Goal: Task Accomplishment & Management: Use online tool/utility

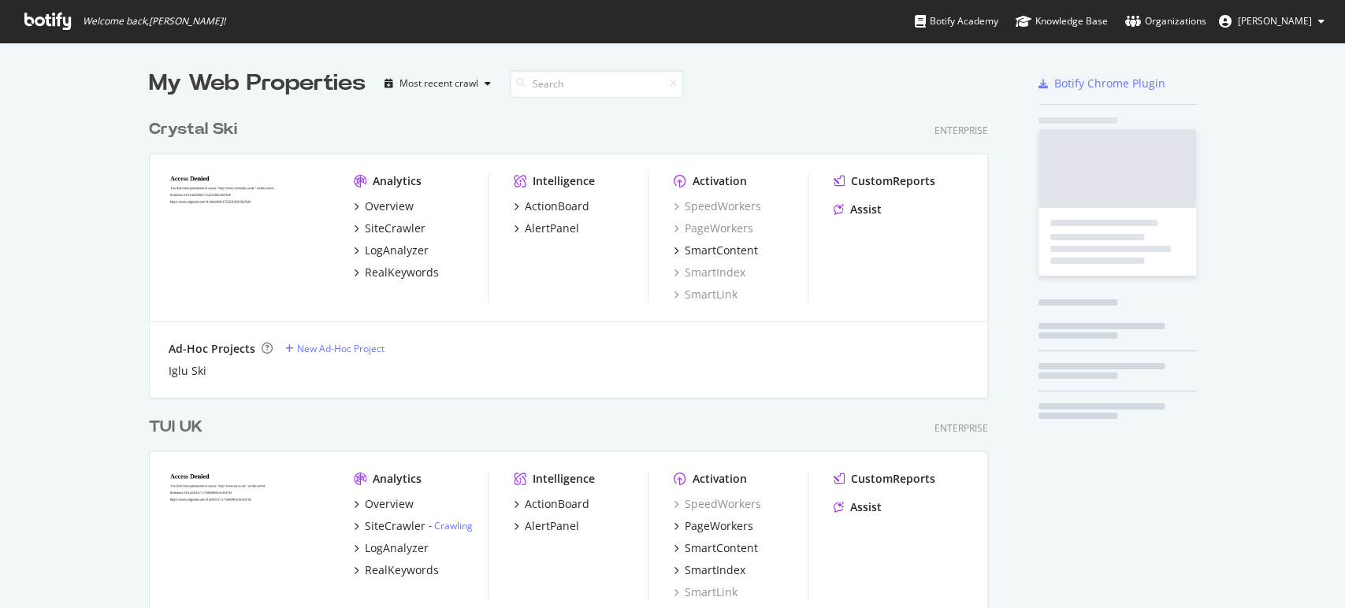
scroll to position [3146, 838]
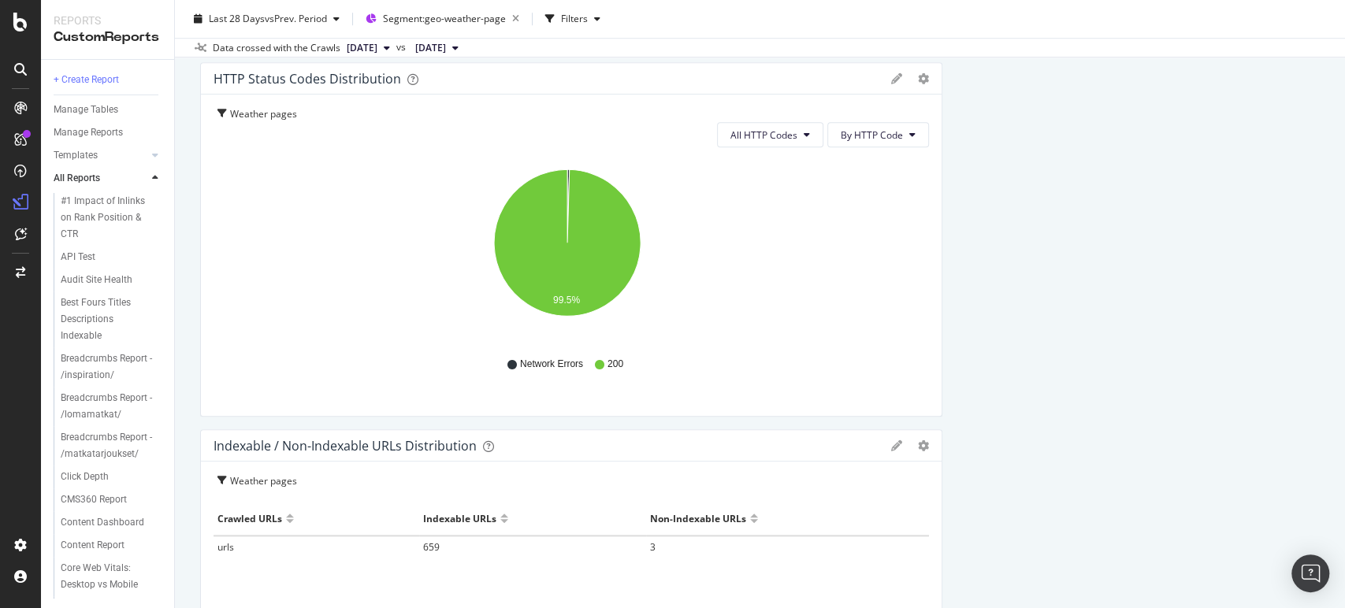
scroll to position [788, 0]
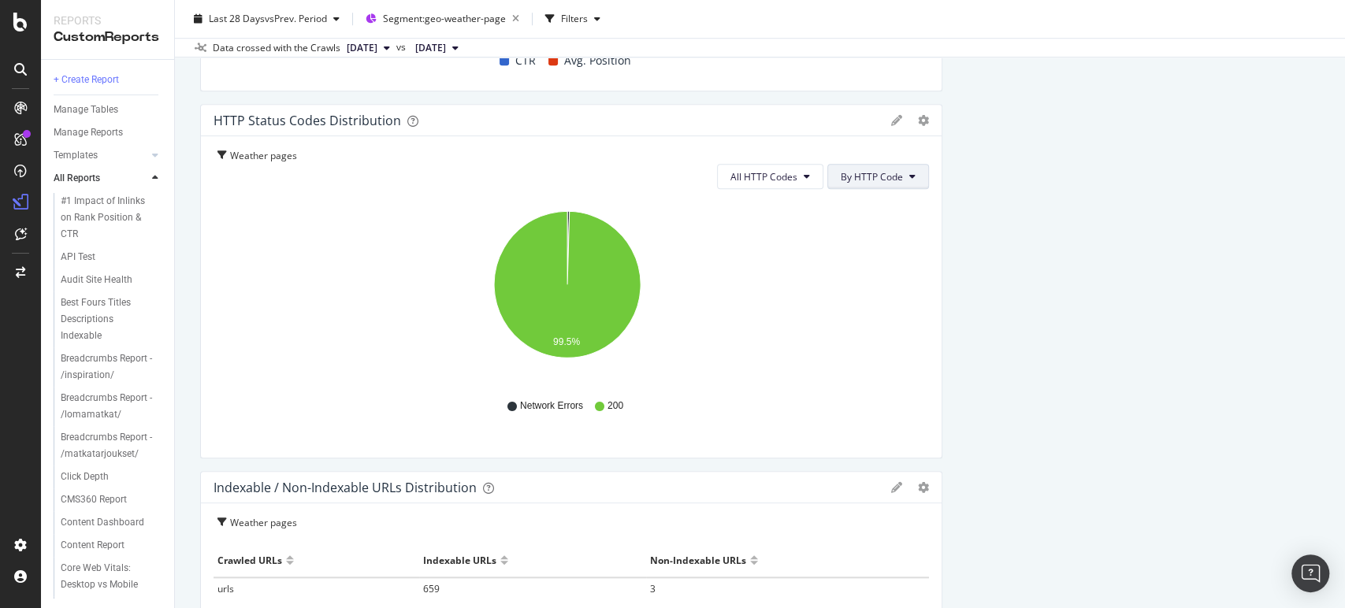
click at [898, 175] on button "By HTTP Code" at bounding box center [878, 176] width 102 height 25
click at [804, 180] on icon at bounding box center [807, 176] width 6 height 9
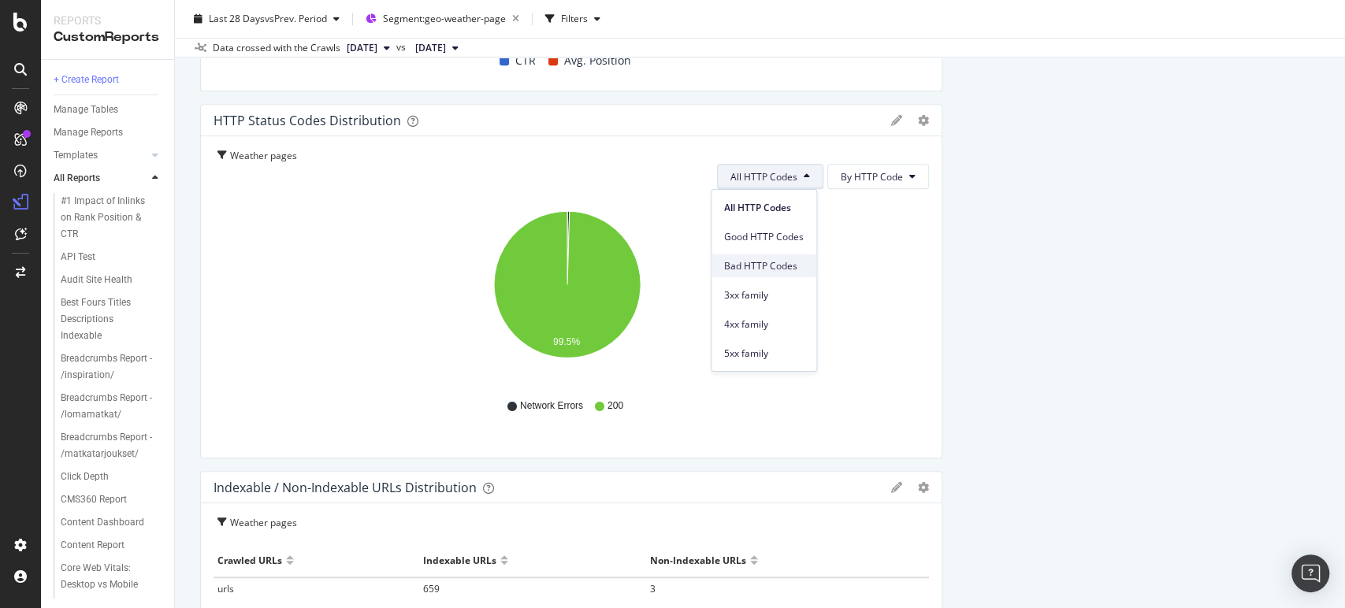
click at [763, 260] on span "Bad HTTP Codes" at bounding box center [764, 266] width 80 height 14
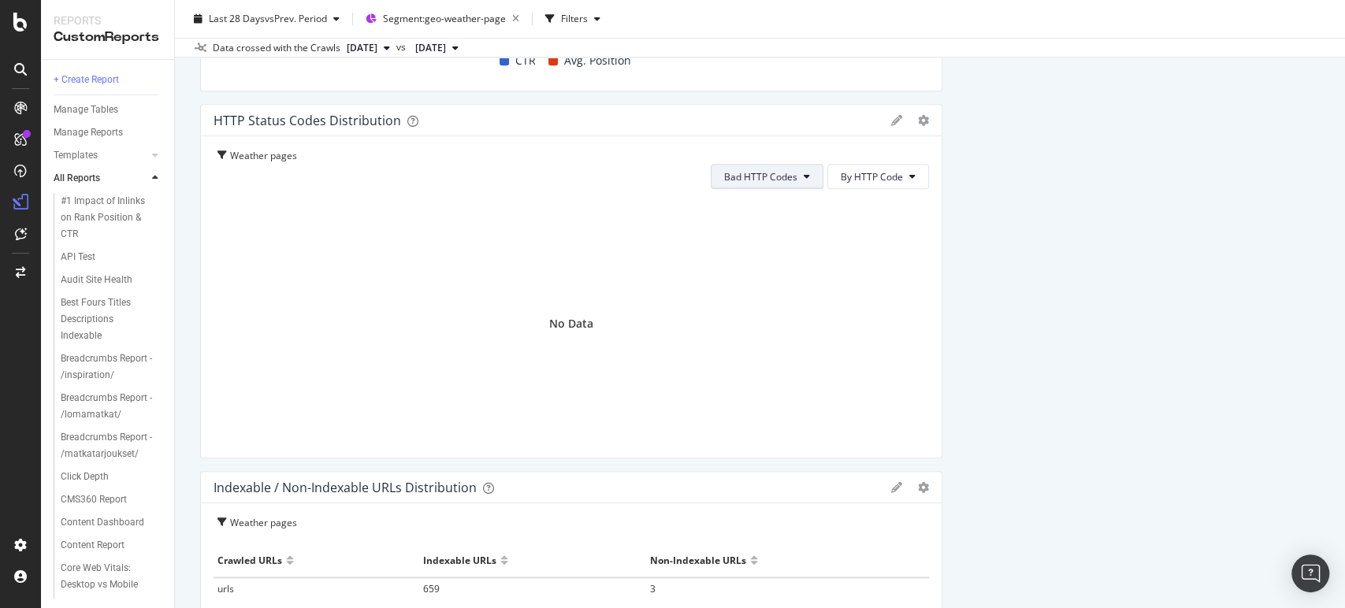
click at [804, 172] on icon at bounding box center [807, 176] width 6 height 9
click at [778, 202] on span "All HTTP Codes" at bounding box center [758, 208] width 80 height 14
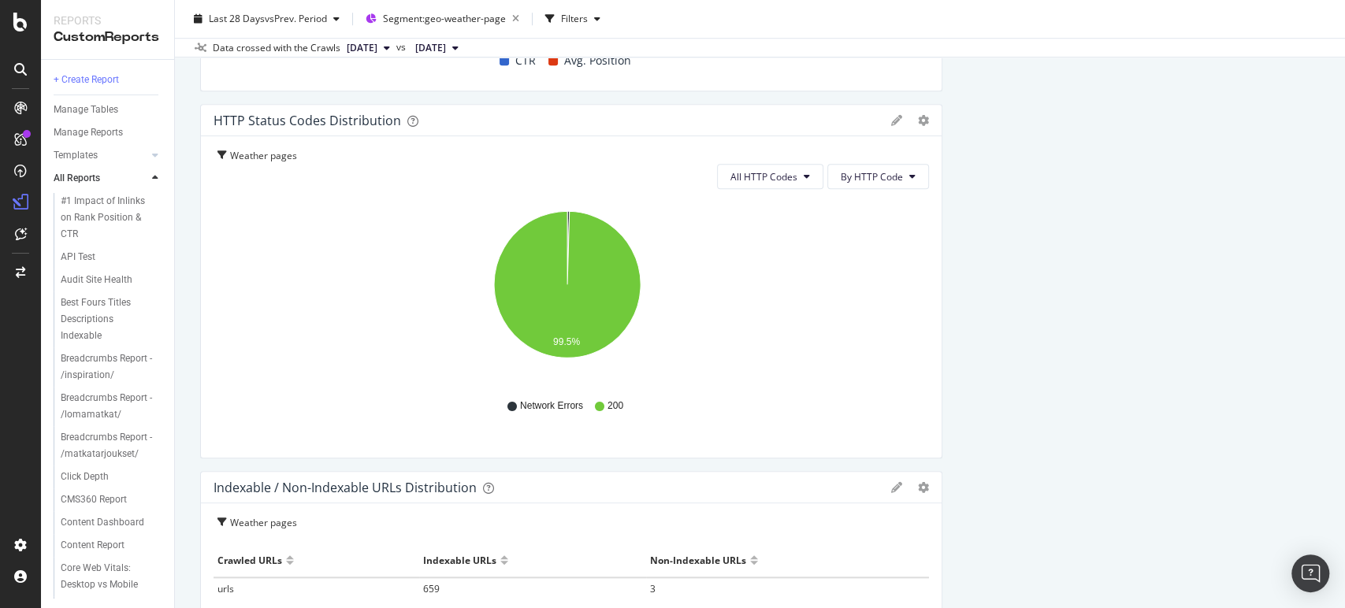
click at [778, 202] on icon "99.5%" at bounding box center [567, 293] width 707 height 183
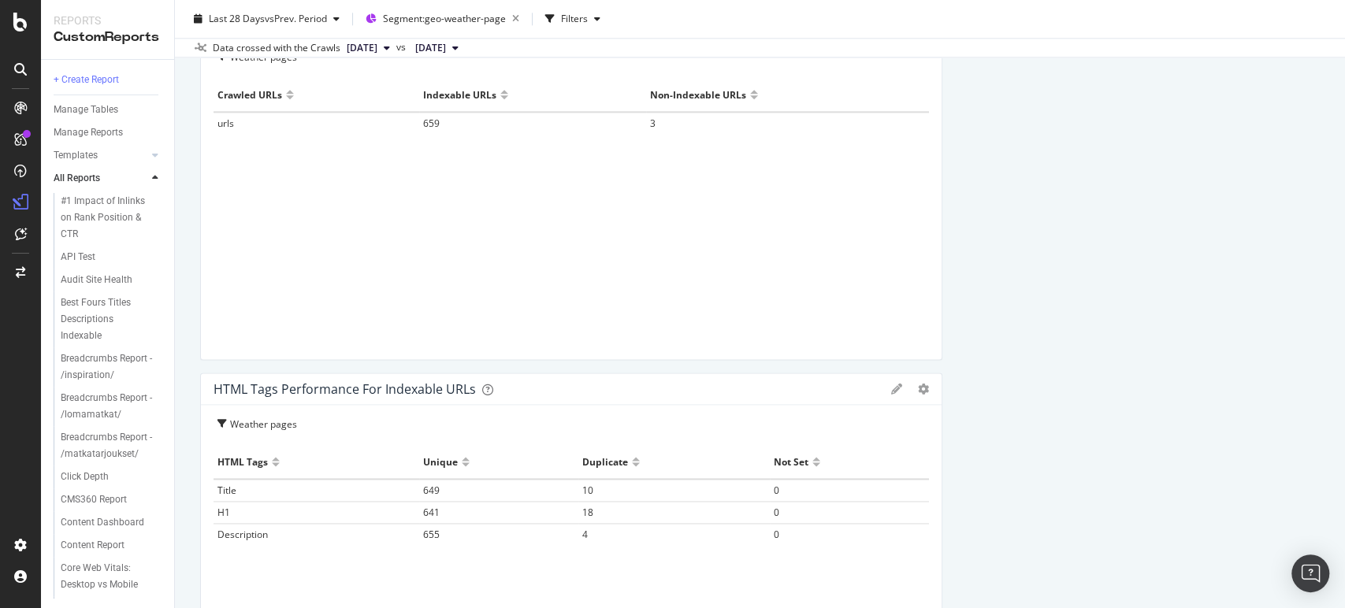
scroll to position [1259, 0]
click at [650, 119] on span "3" at bounding box center [653, 117] width 6 height 13
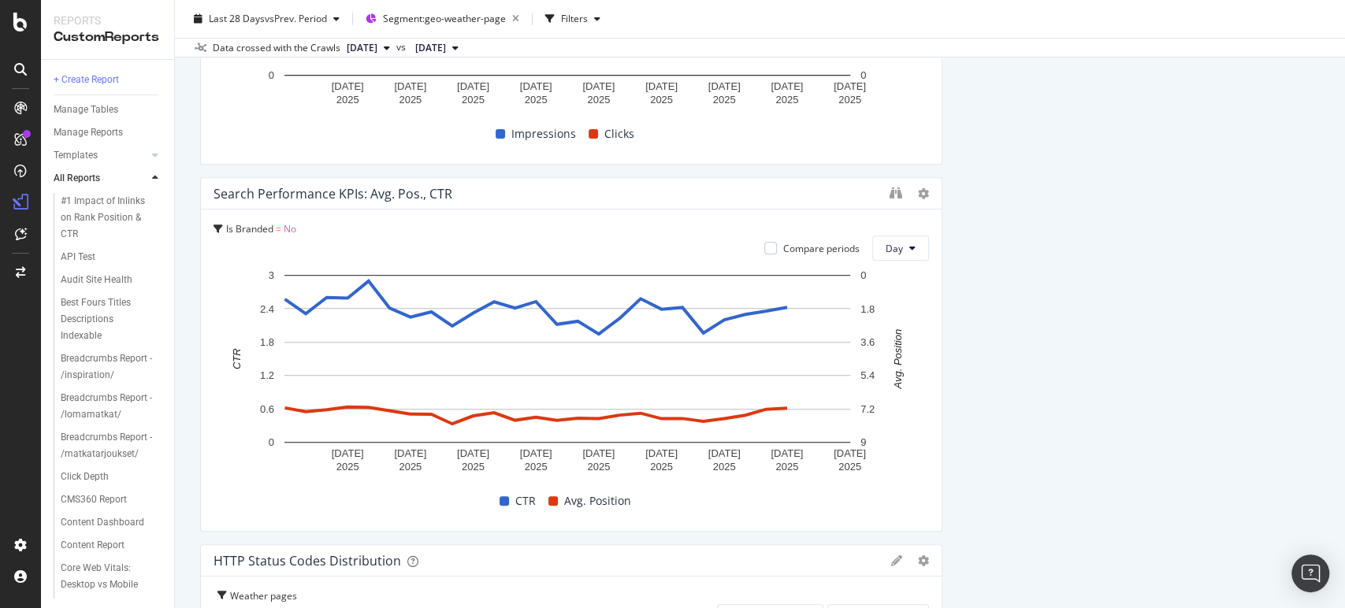
scroll to position [0, 0]
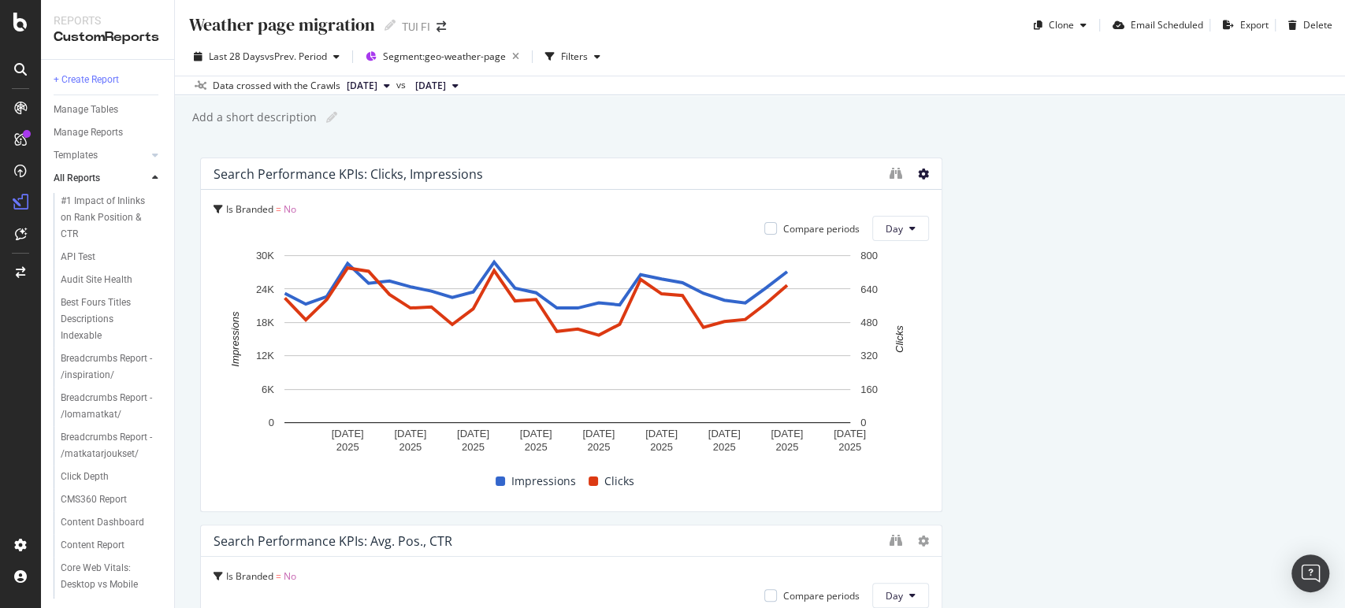
click at [918, 177] on icon at bounding box center [923, 174] width 11 height 11
click at [782, 176] on div "Search Performance KPIs: Clicks, Impressions" at bounding box center [548, 174] width 668 height 16
click at [806, 455] on icon "plus" at bounding box center [806, 456] width 9 height 9
click at [797, 364] on textarea at bounding box center [807, 362] width 140 height 49
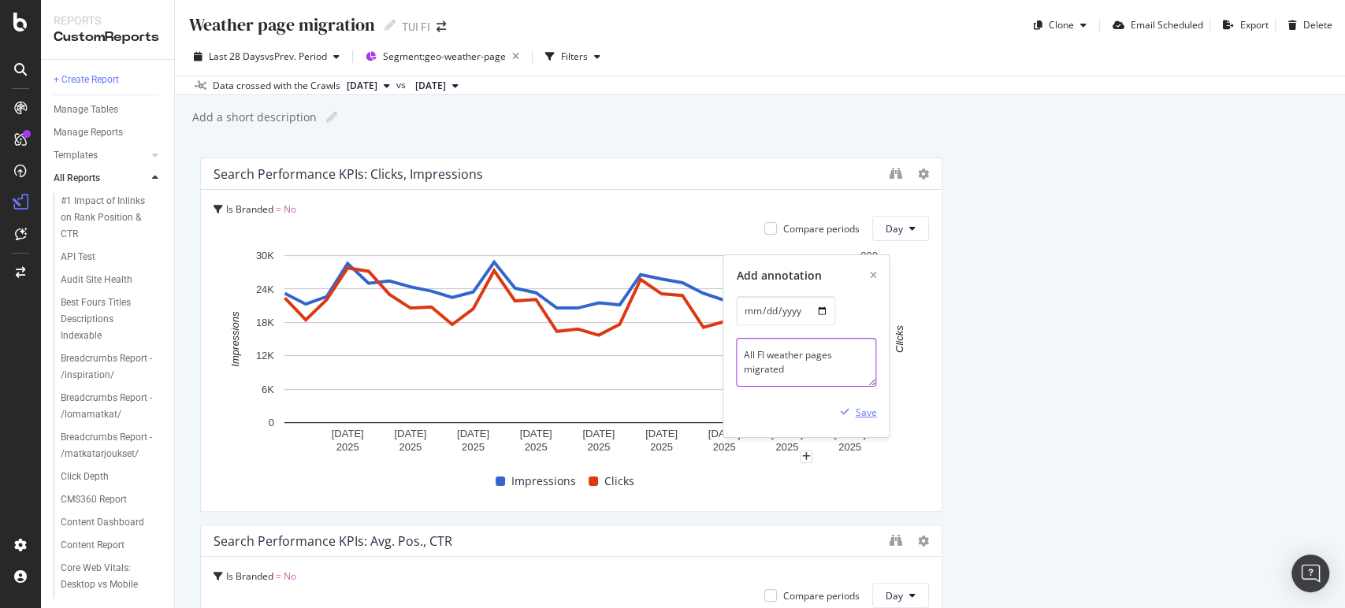
type textarea "All FI weather pages migrated"
click at [864, 413] on div "Save" at bounding box center [866, 412] width 21 height 13
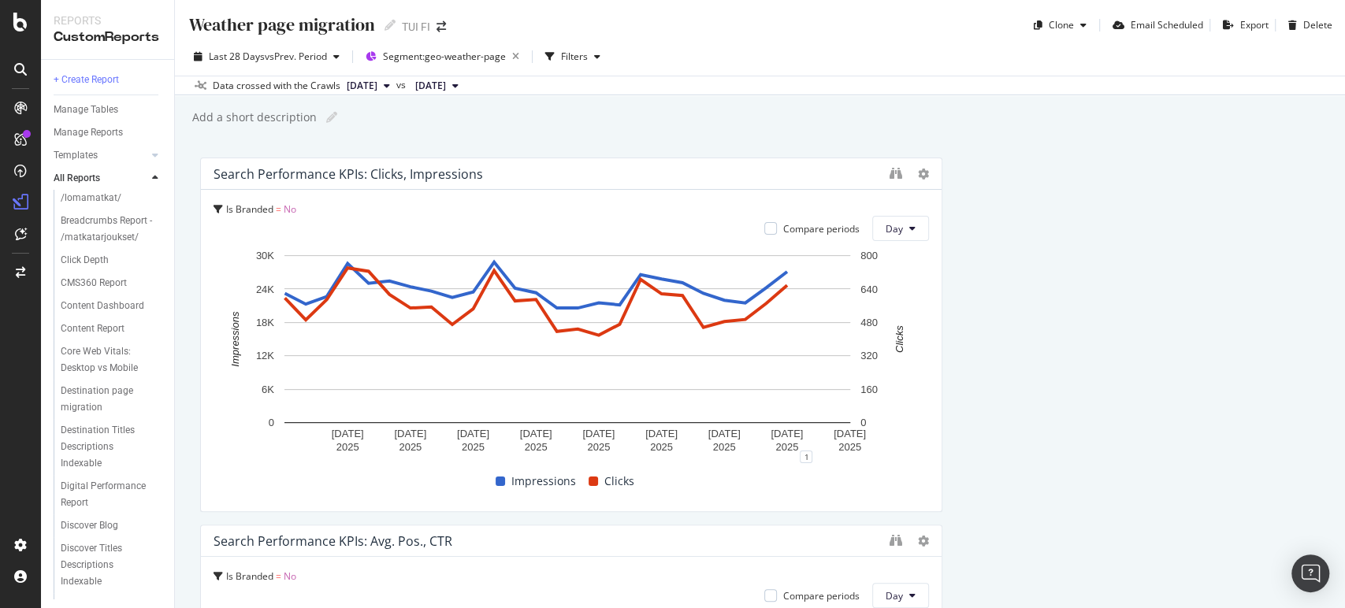
scroll to position [228, 0]
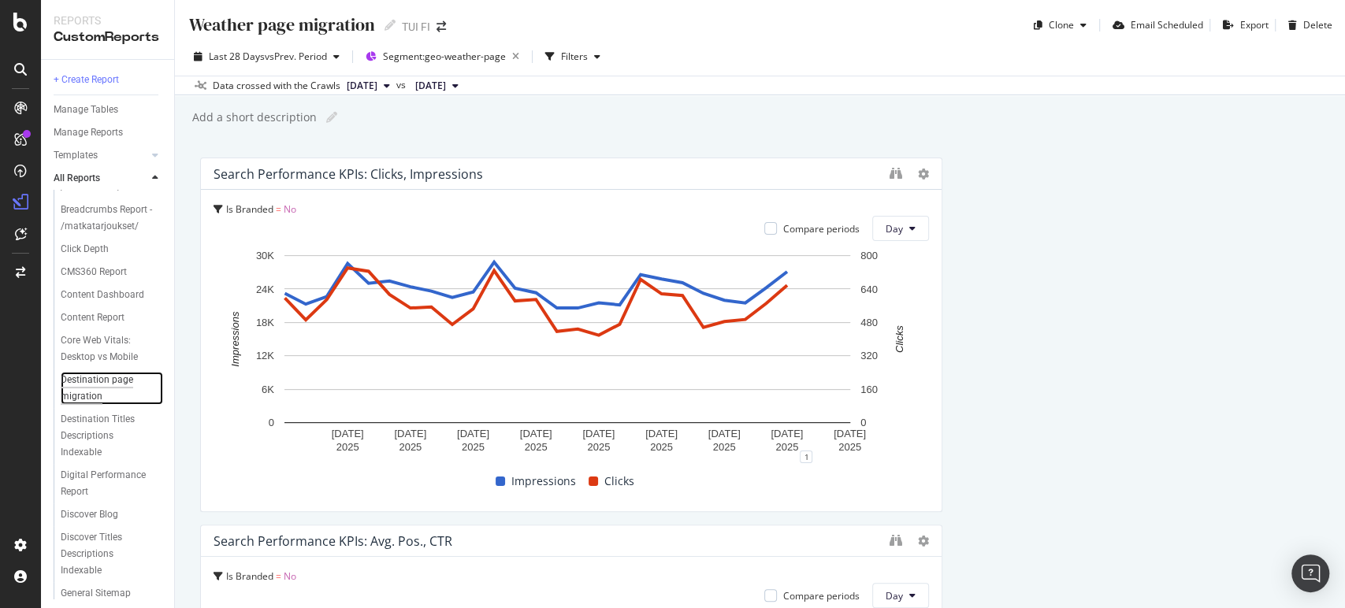
click at [72, 405] on div "Destination page migration" at bounding box center [106, 388] width 91 height 33
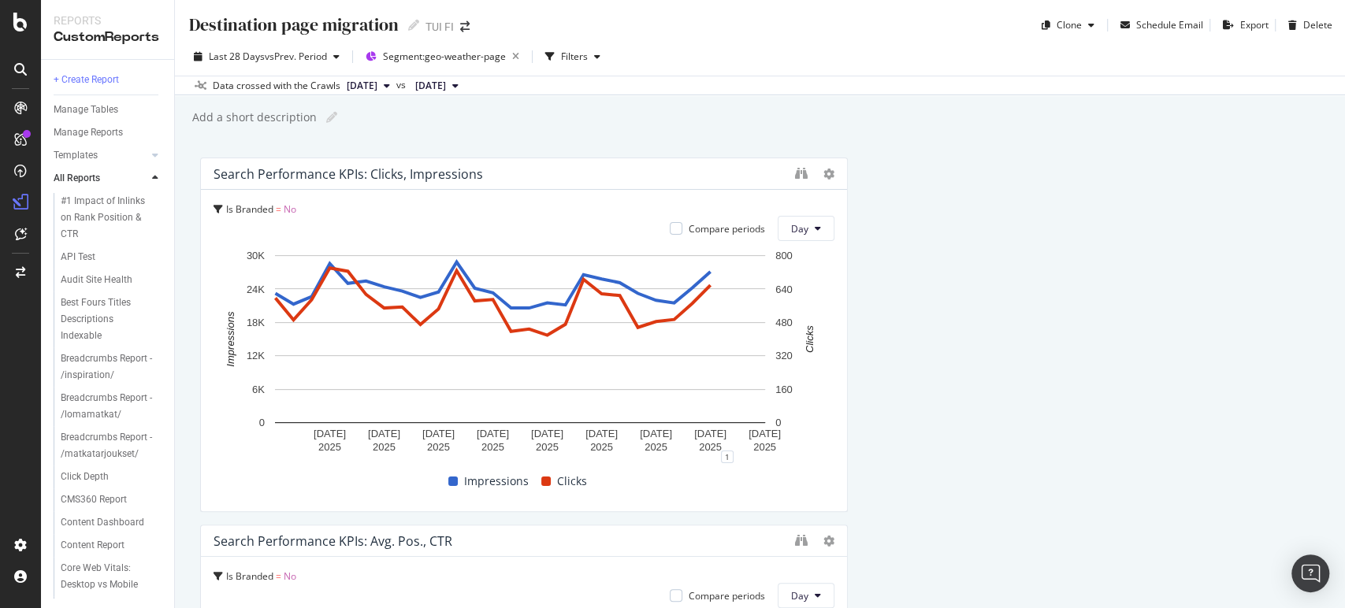
click at [964, 135] on div "Destination page migration Destination page migration TUI FI Clone Schedule Ema…" at bounding box center [760, 304] width 1170 height 608
click at [491, 51] on span "Segment: geo-weather-page" at bounding box center [444, 56] width 123 height 13
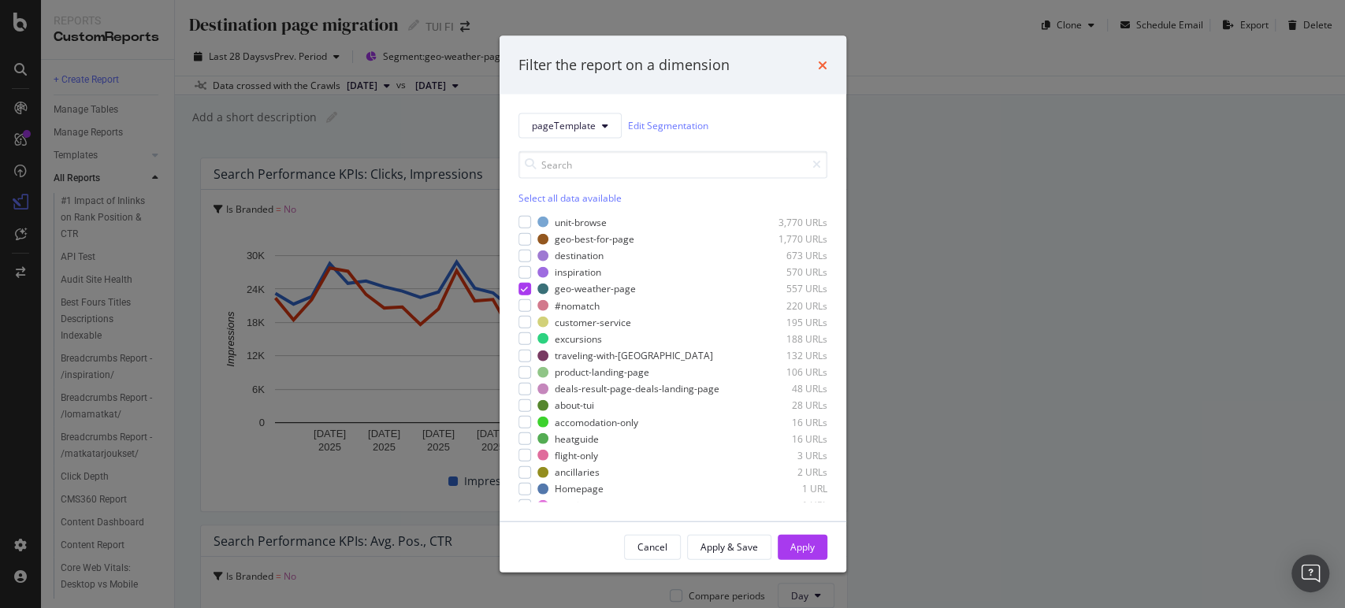
click at [818, 62] on icon "times" at bounding box center [822, 64] width 9 height 13
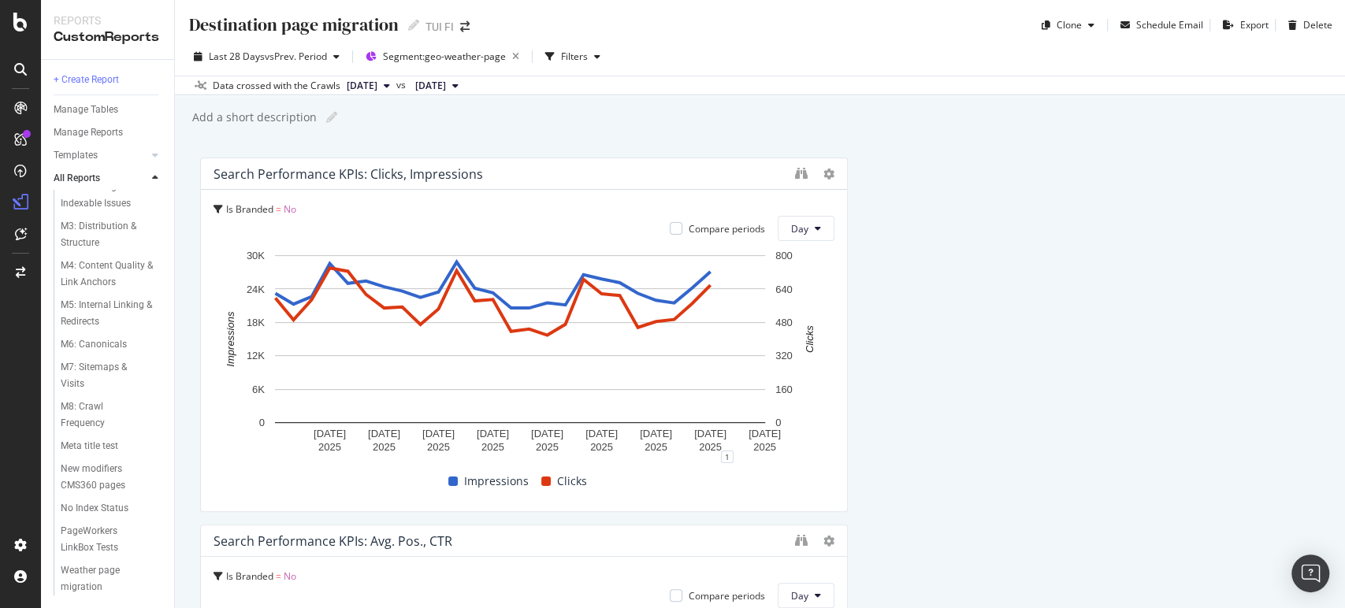
scroll to position [1047, 0]
click at [85, 573] on div "Weather page migration" at bounding box center [105, 579] width 89 height 33
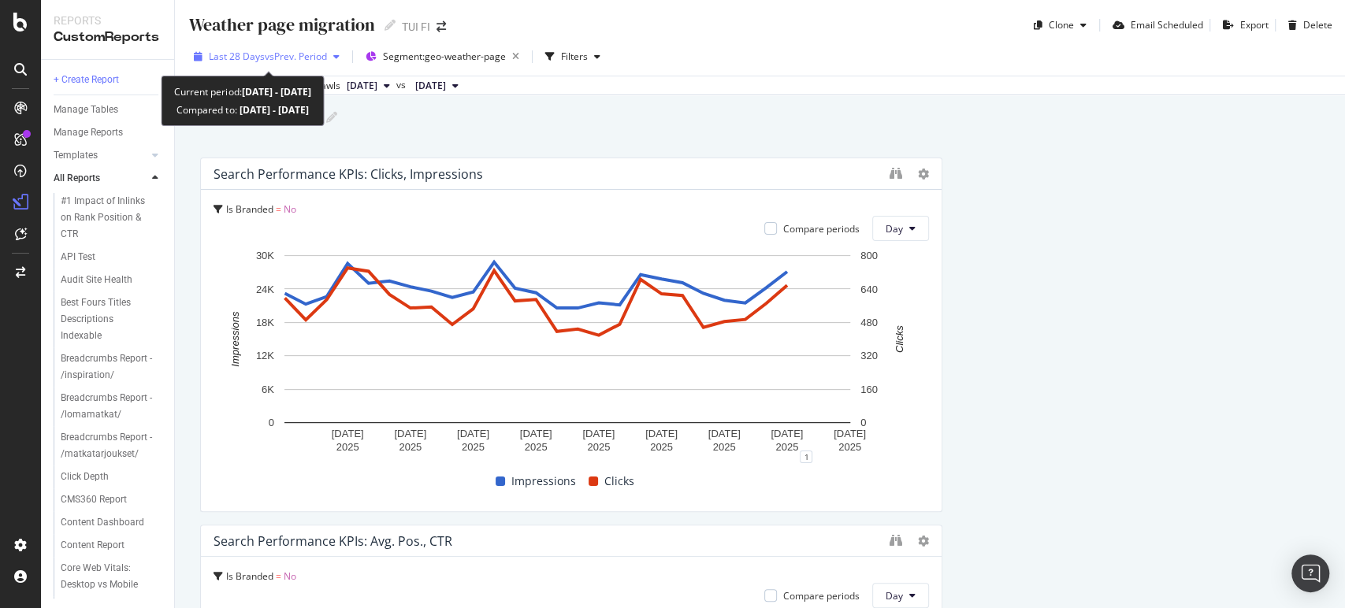
click at [338, 52] on icon "button" at bounding box center [336, 56] width 6 height 9
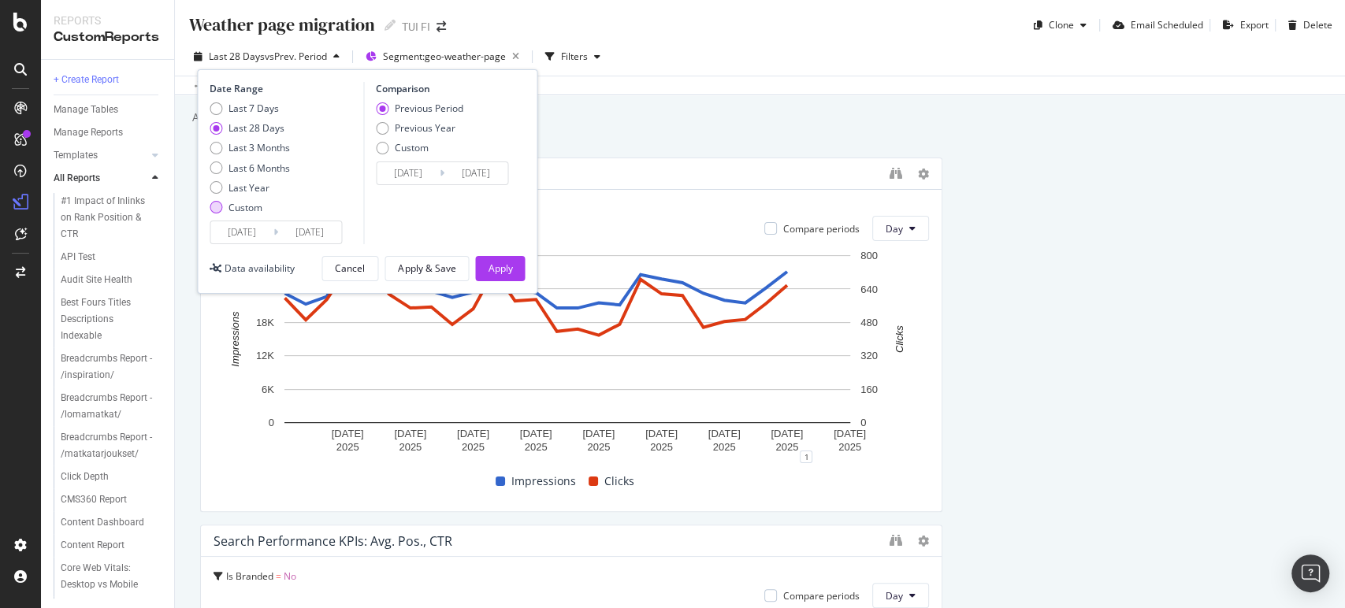
click at [220, 210] on div "Custom" at bounding box center [216, 207] width 13 height 13
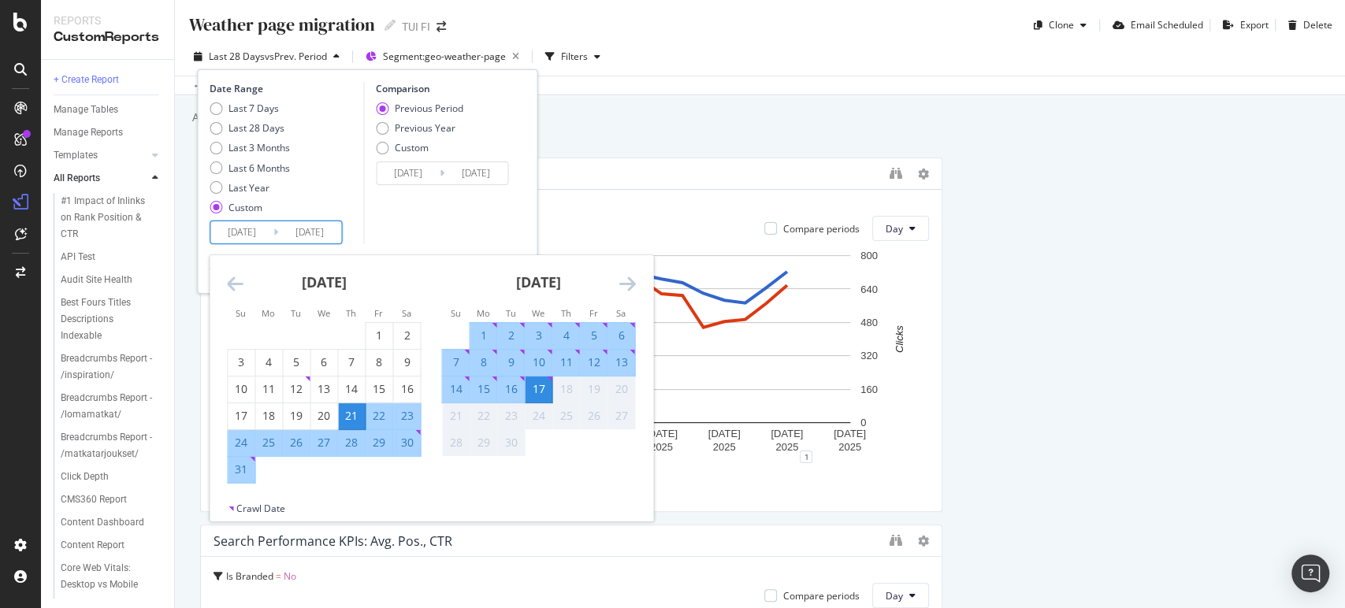
click at [240, 231] on input "[DATE]" at bounding box center [241, 232] width 63 height 22
click at [354, 415] on div "21" at bounding box center [351, 416] width 27 height 16
type input "[DATE]"
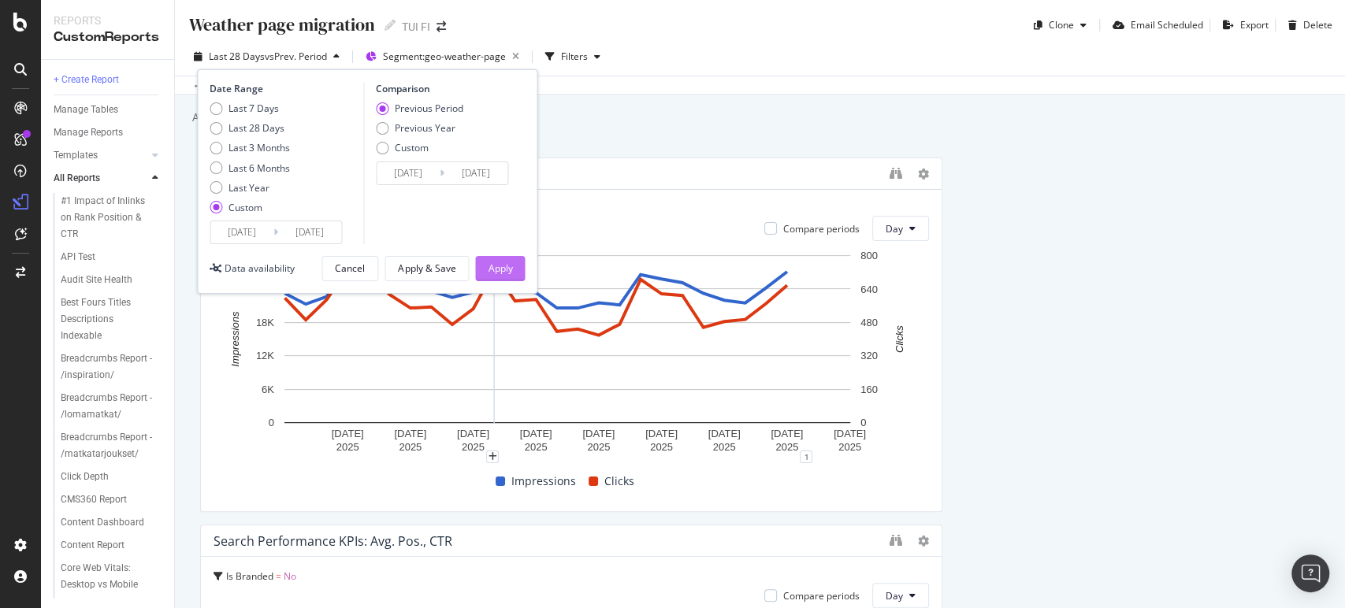
click at [517, 269] on button "Apply" at bounding box center [500, 268] width 50 height 25
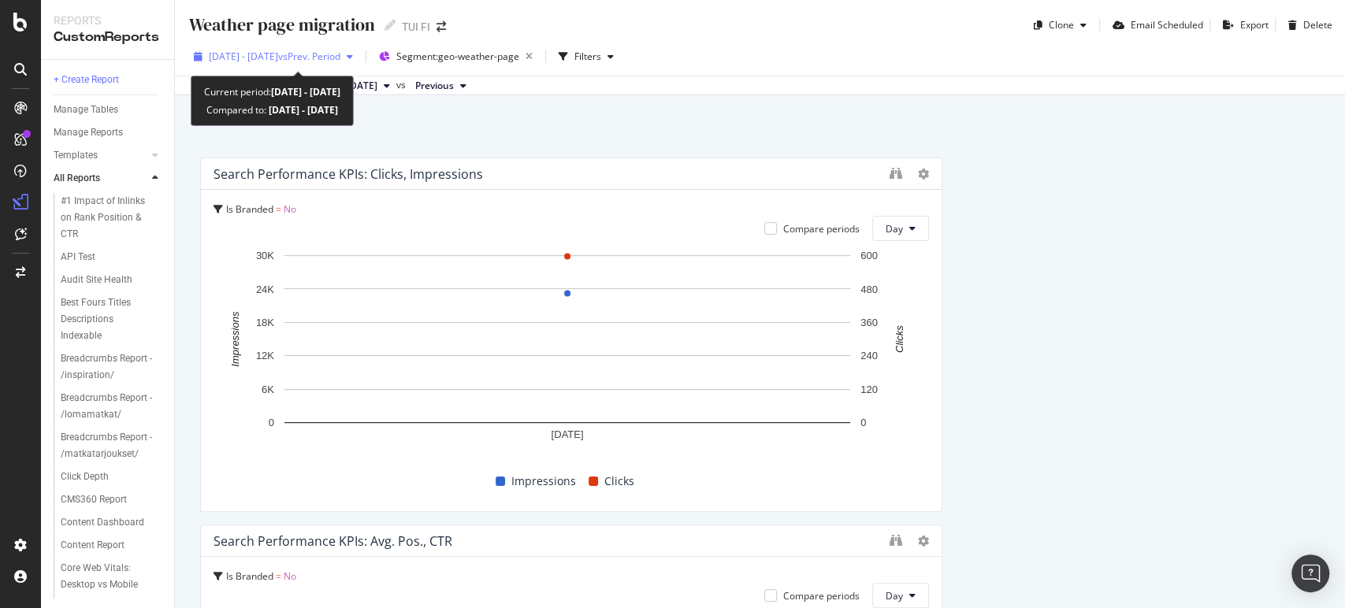
click at [359, 57] on div "button" at bounding box center [349, 56] width 19 height 9
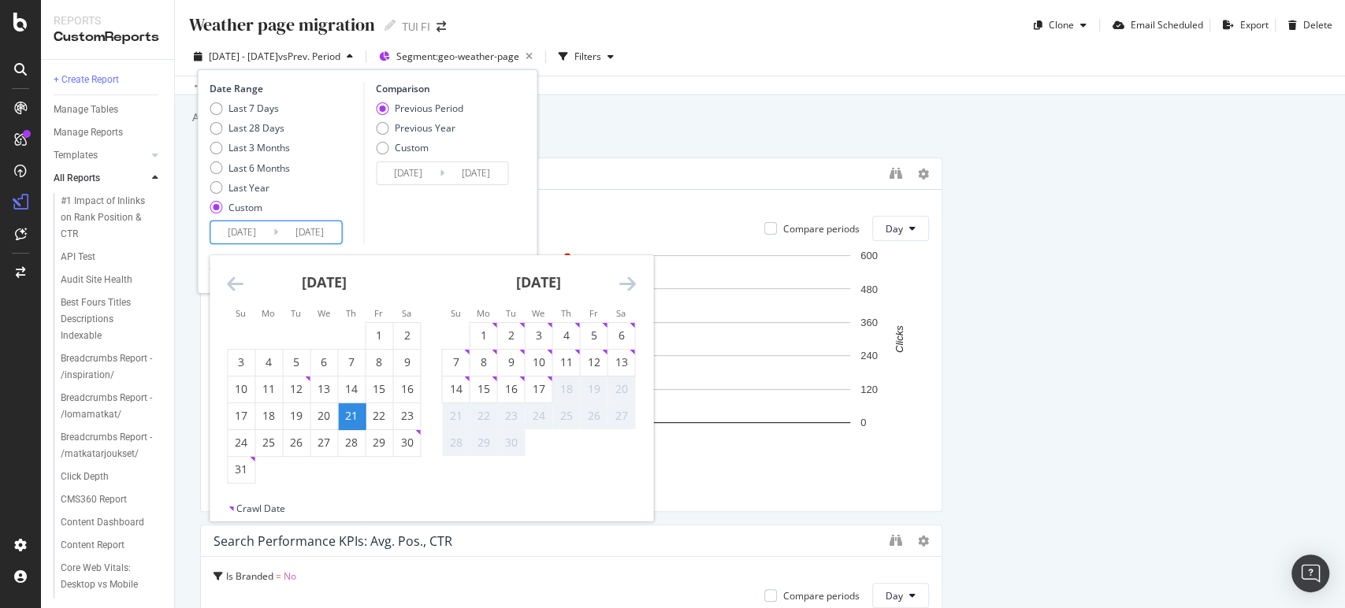
click at [246, 229] on input "[DATE]" at bounding box center [241, 232] width 63 height 22
click at [374, 339] on div "1" at bounding box center [379, 336] width 27 height 16
type input "[DATE]"
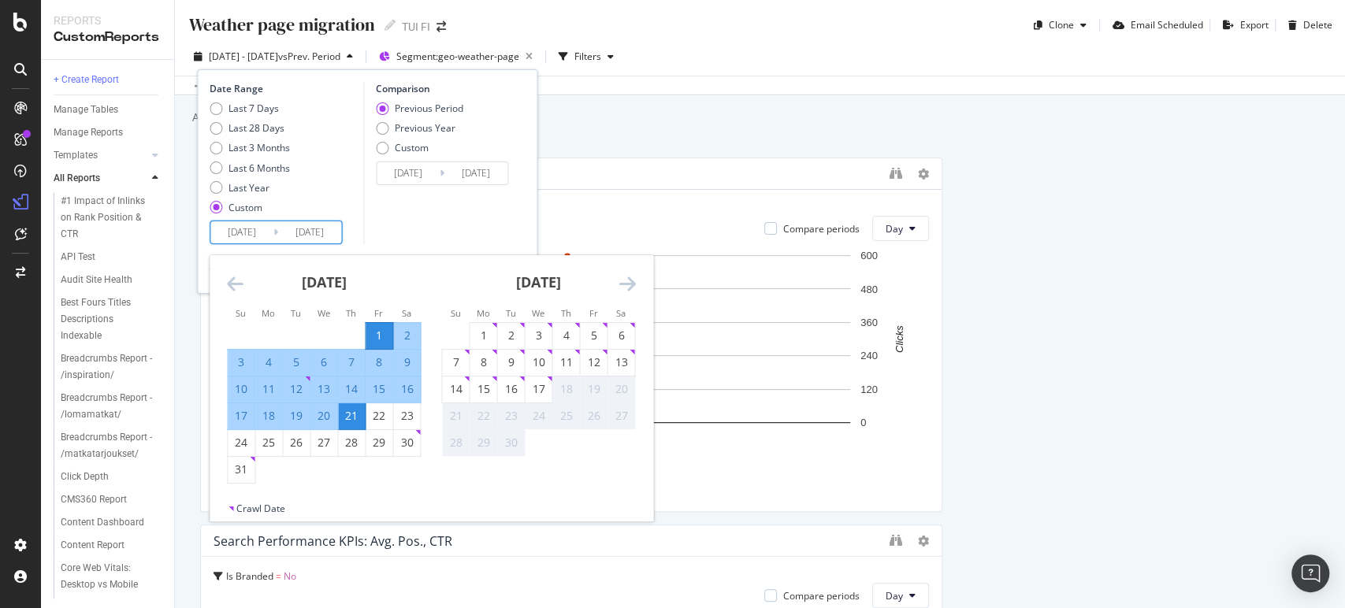
click at [374, 339] on div "1" at bounding box center [379, 336] width 27 height 16
type input "[DATE]"
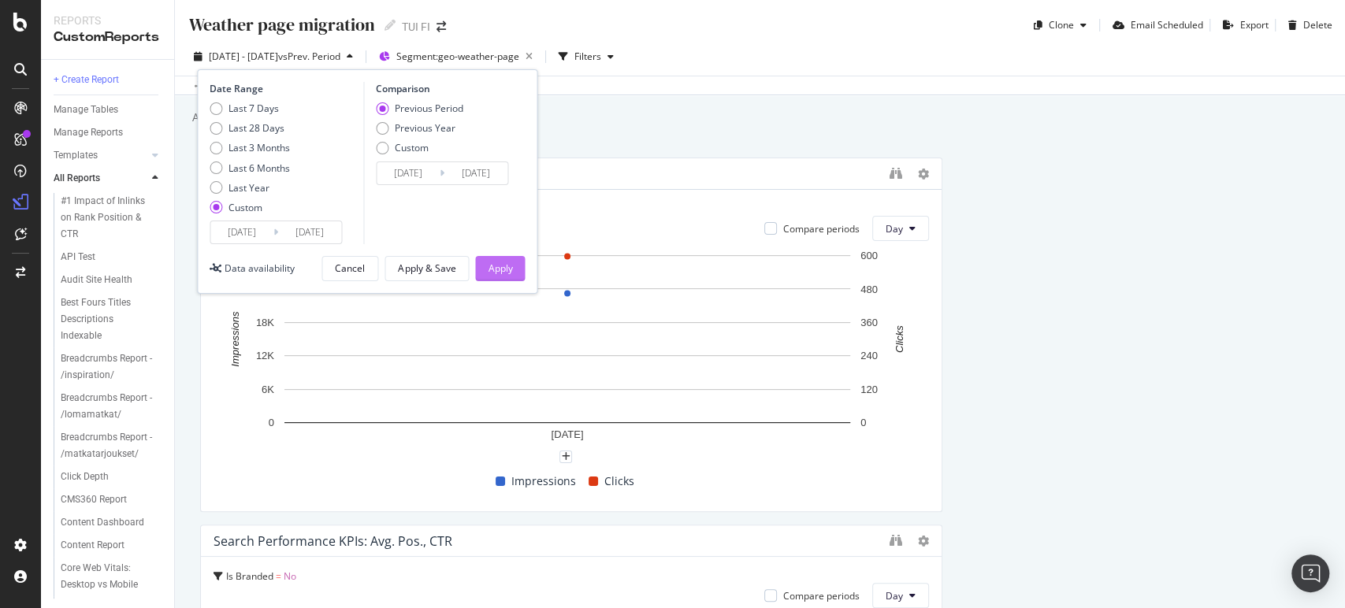
click at [489, 269] on div "Apply" at bounding box center [500, 268] width 24 height 13
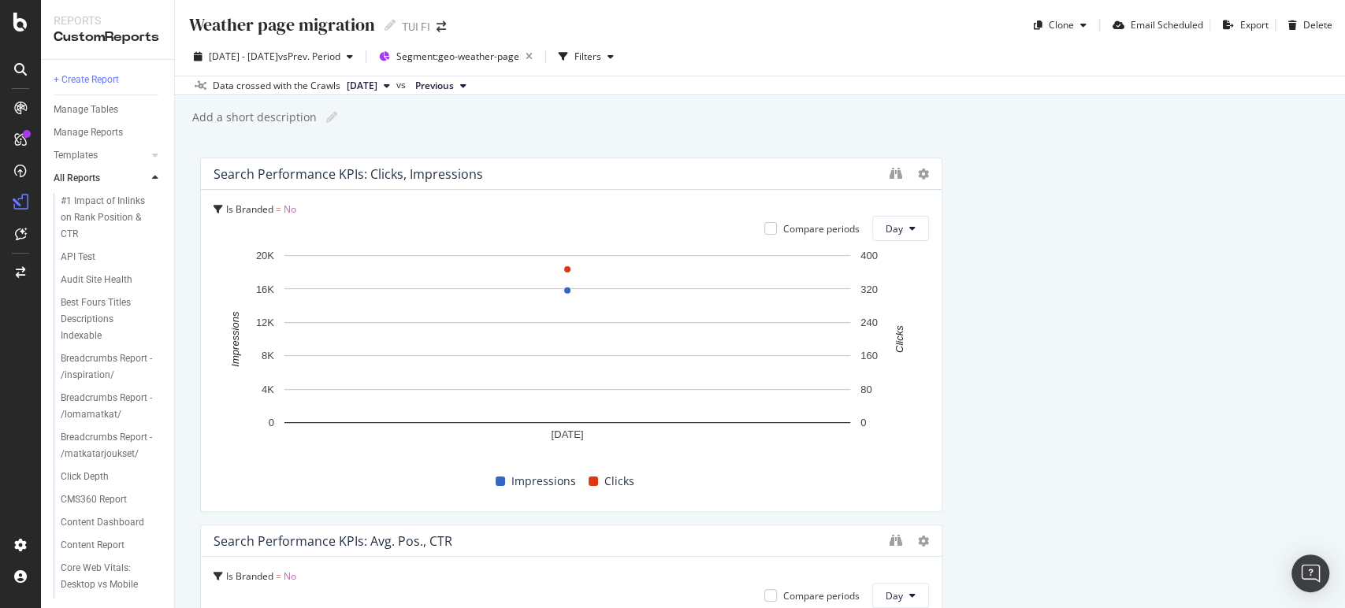
drag, startPoint x: 1330, startPoint y: 63, endPoint x: 1335, endPoint y: 70, distance: 8.5
click at [1335, 70] on div "Weather page migration Weather page migration TUI FI Clone Email Scheduled Expo…" at bounding box center [760, 304] width 1170 height 608
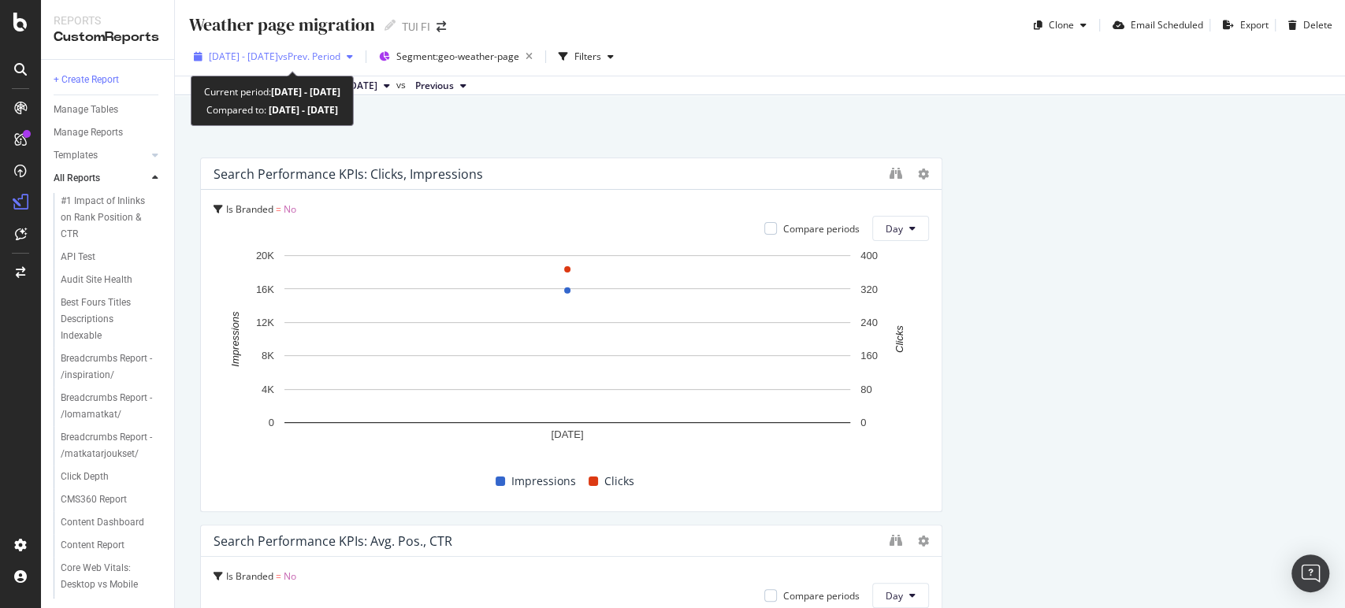
click at [353, 61] on icon "button" at bounding box center [350, 56] width 6 height 9
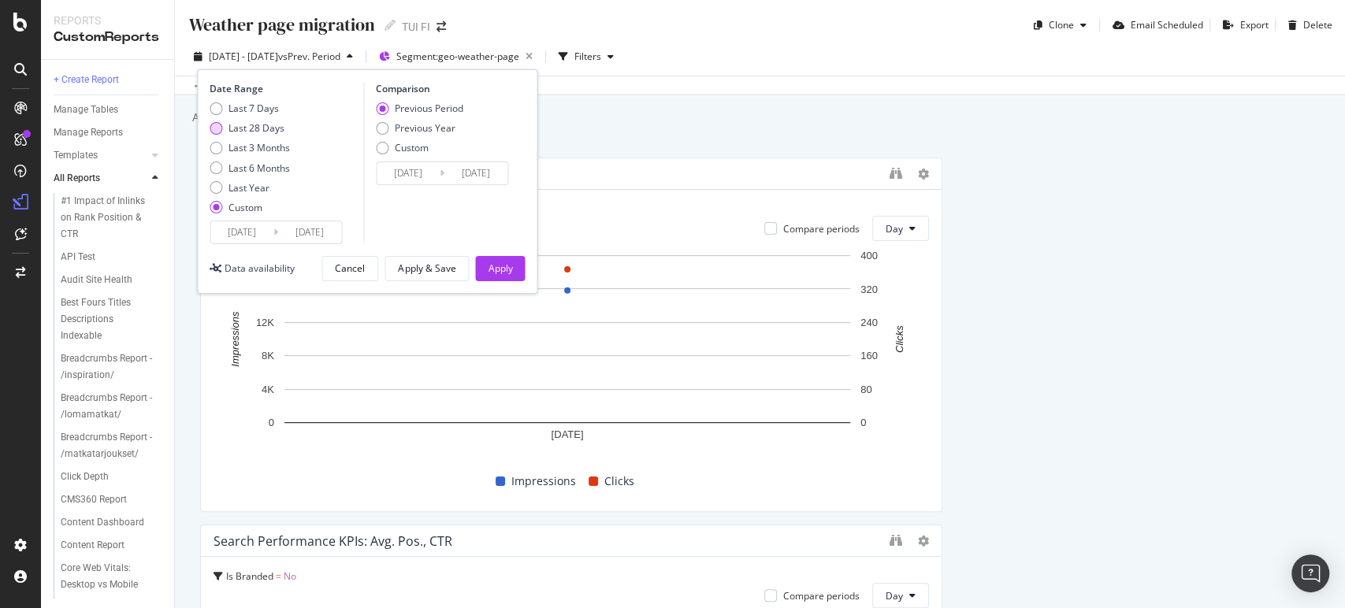
click at [275, 122] on div "Last 28 Days" at bounding box center [256, 127] width 56 height 13
type input "[DATE]"
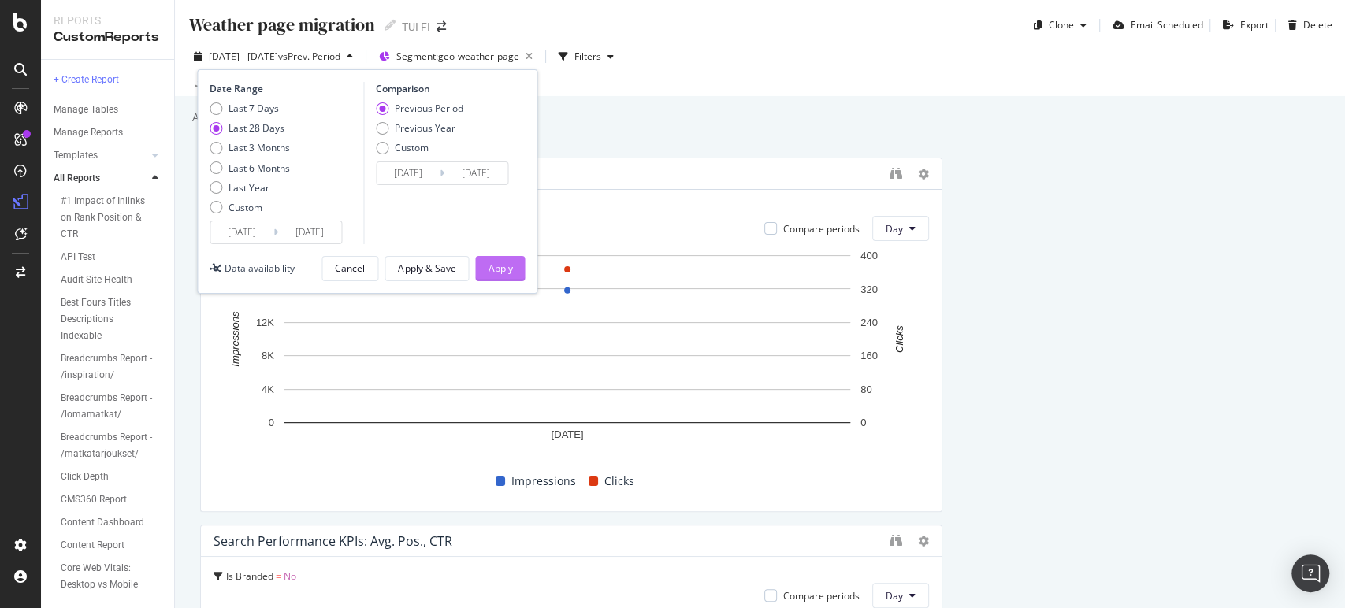
click at [522, 266] on button "Apply" at bounding box center [500, 268] width 50 height 25
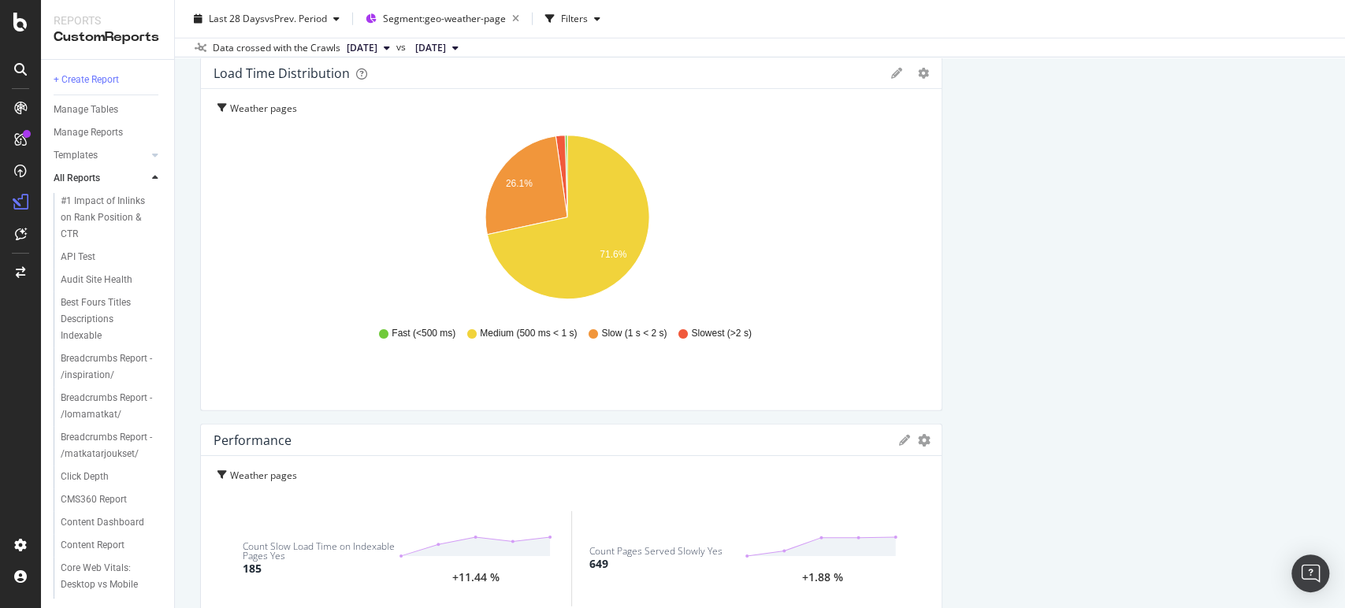
scroll to position [3020, 0]
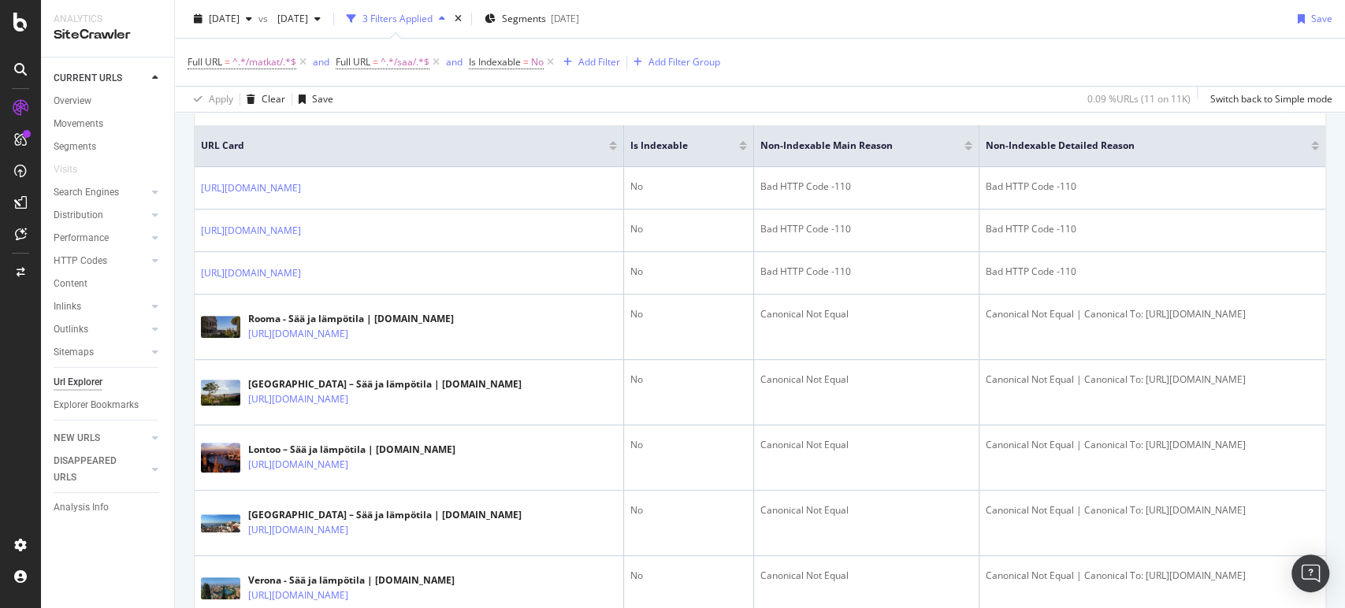
scroll to position [242, 0]
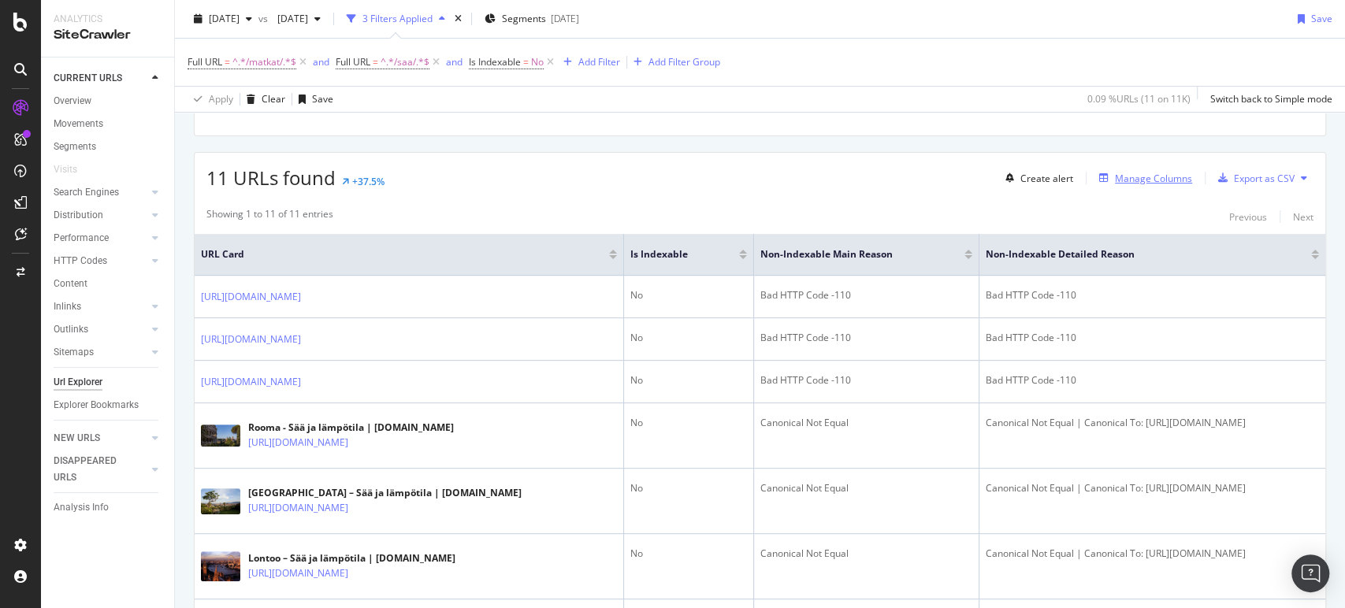
click at [1147, 177] on div "Manage Columns" at bounding box center [1153, 178] width 77 height 13
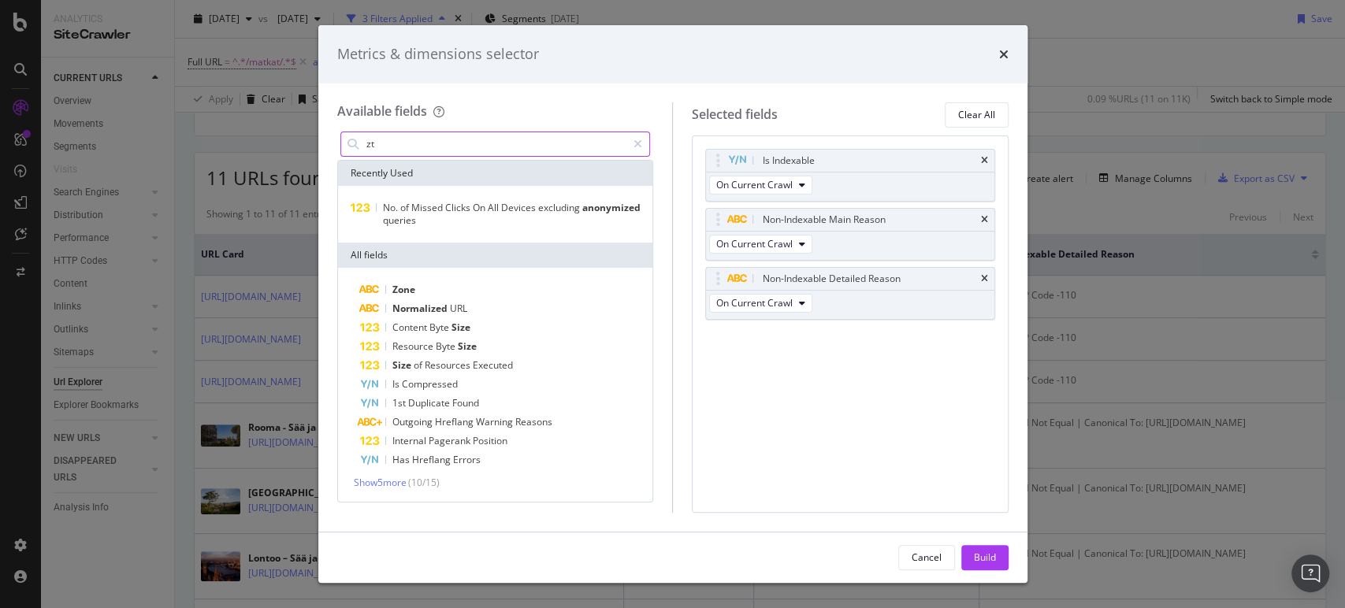
type input "z"
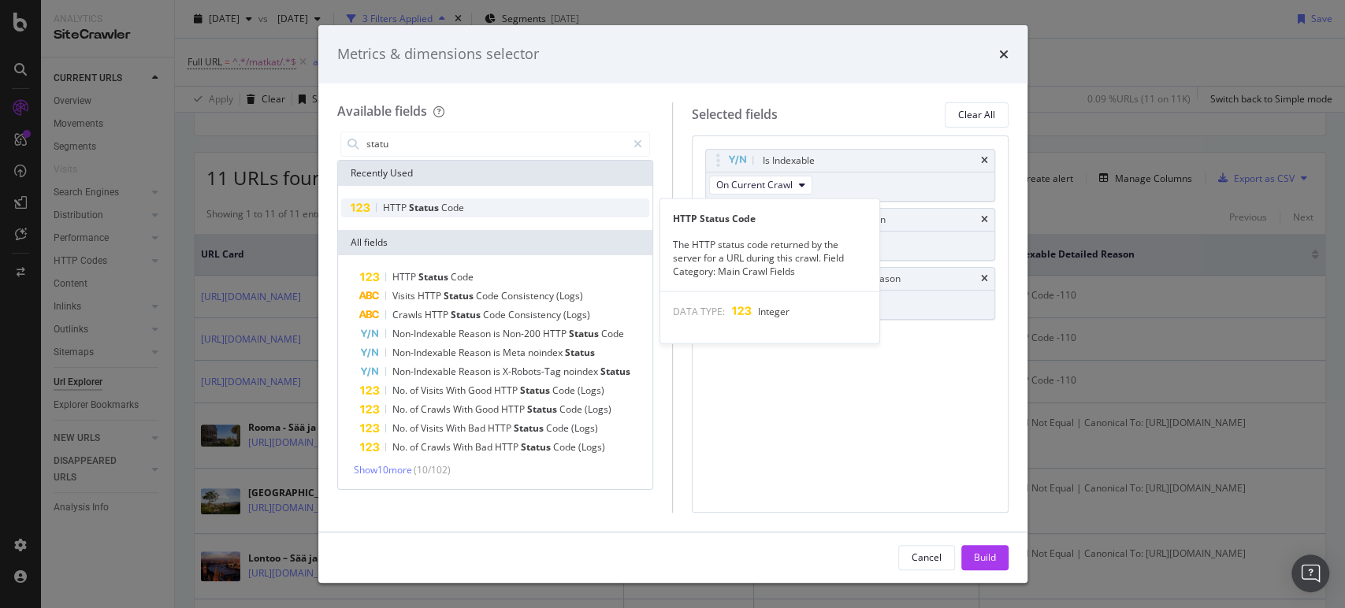
type input "statu"
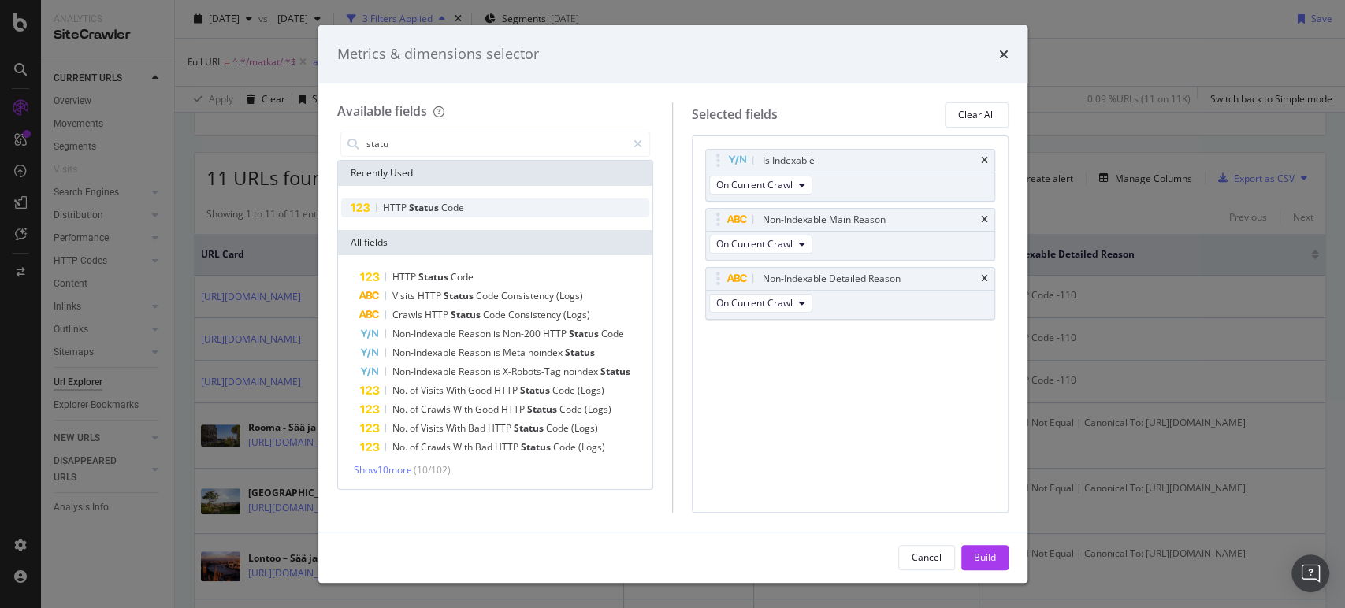
click at [442, 206] on span "Code" at bounding box center [452, 207] width 23 height 13
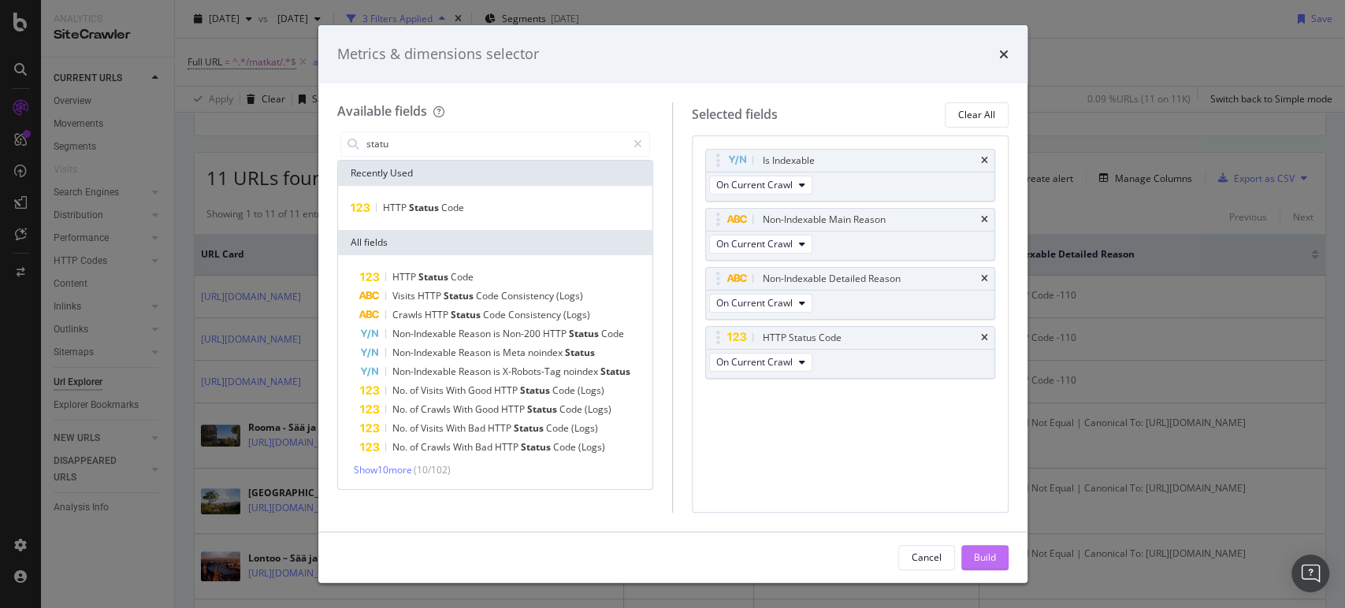
click at [993, 555] on div "Build" at bounding box center [985, 557] width 22 height 13
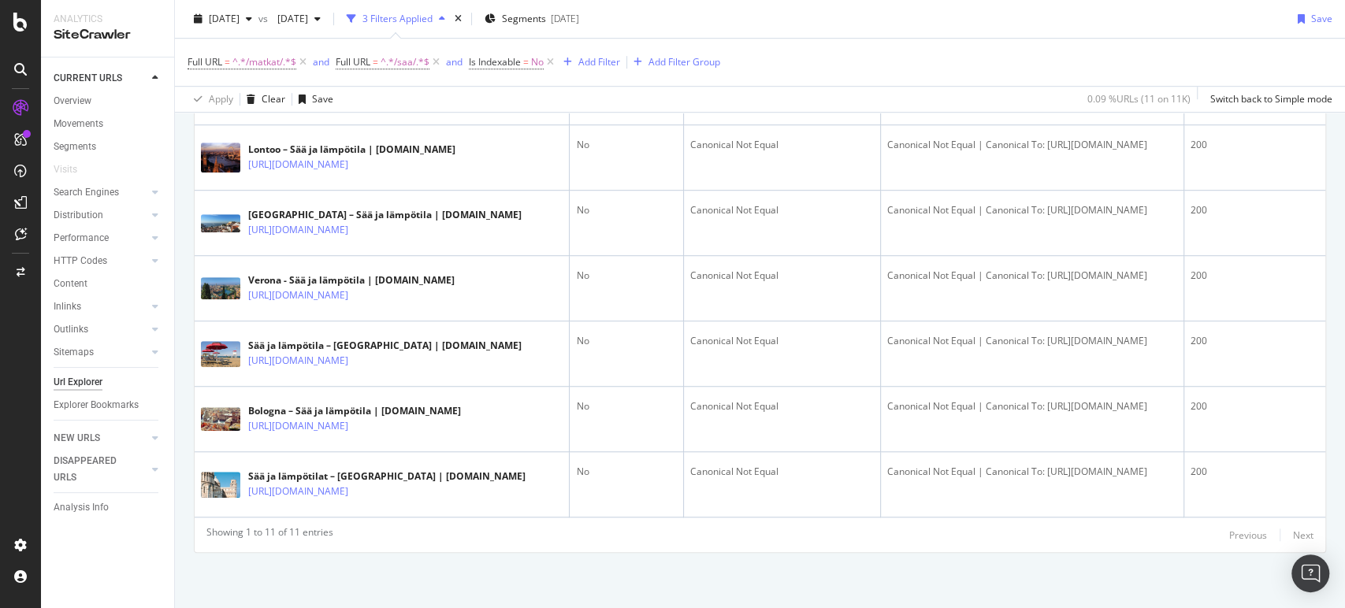
scroll to position [295, 0]
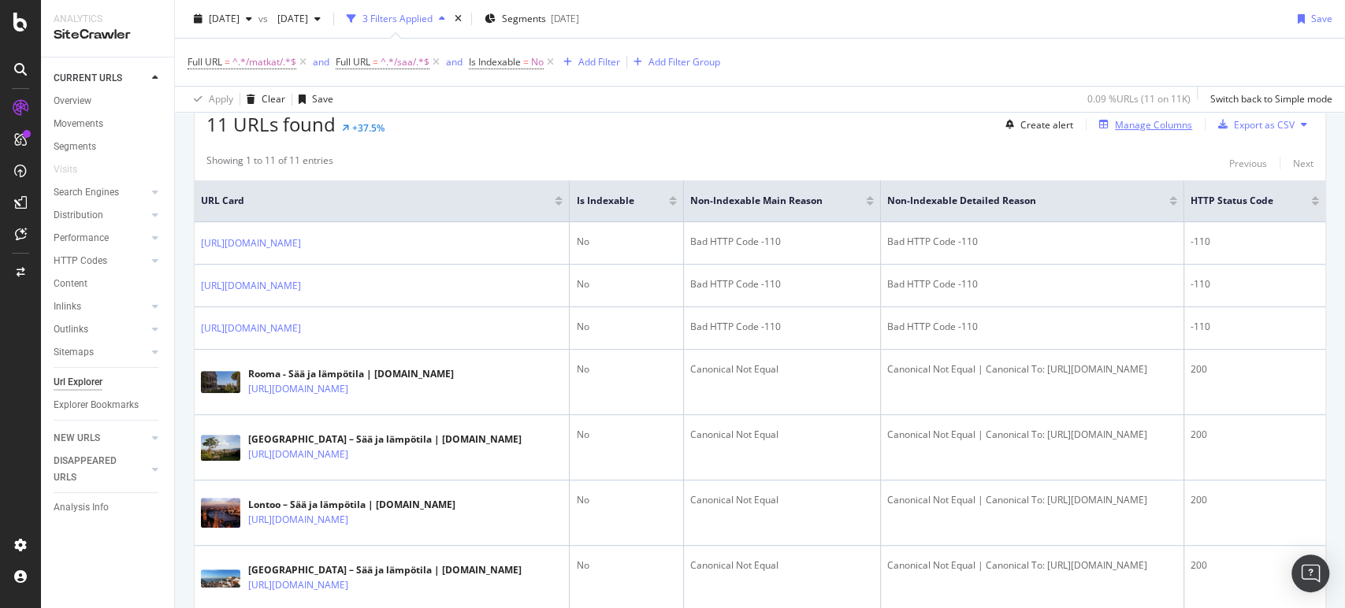
click at [1135, 123] on div "Manage Columns" at bounding box center [1153, 124] width 77 height 13
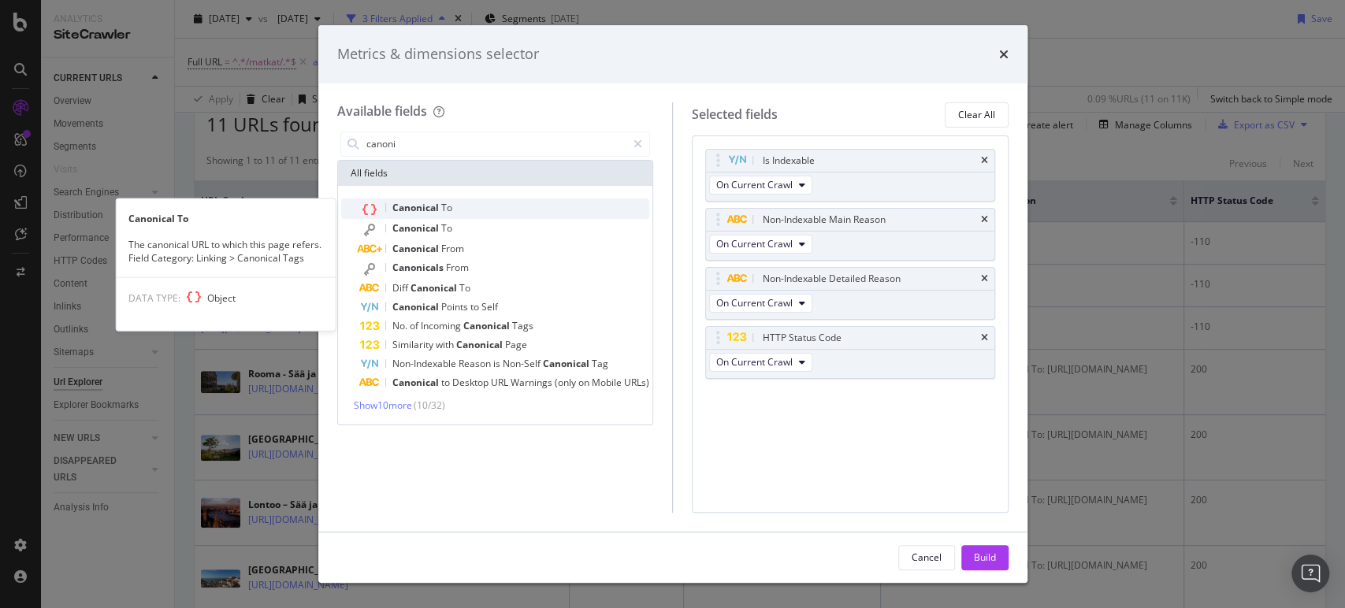
type input "canoni"
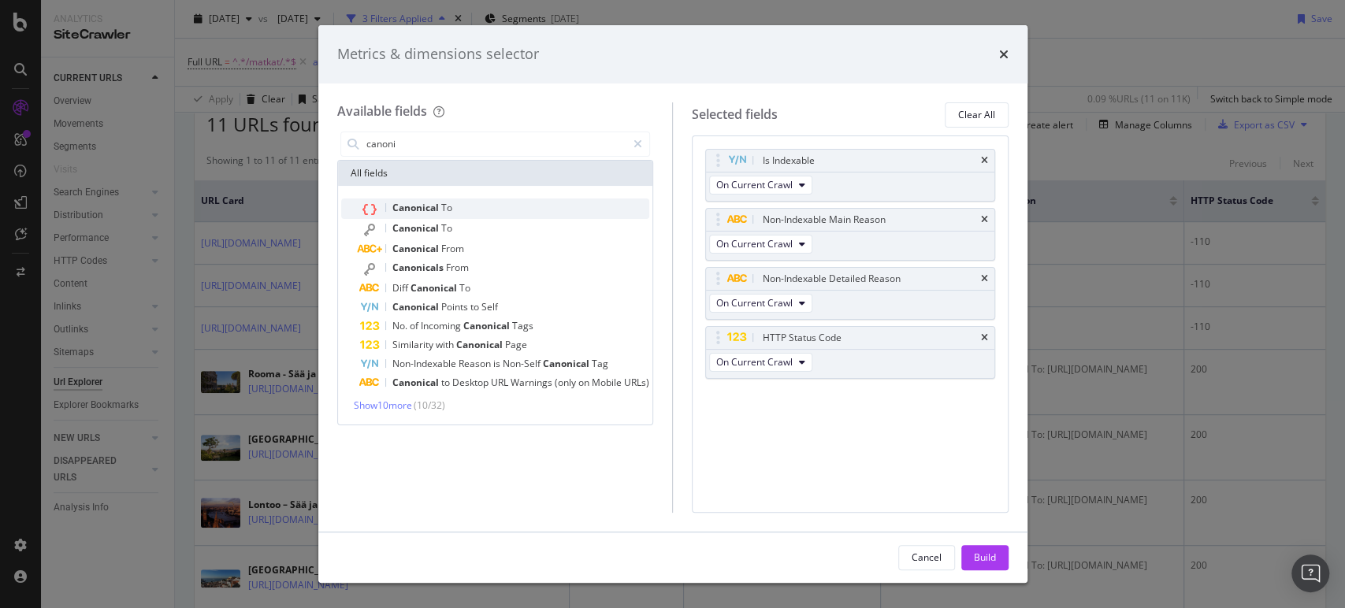
click at [603, 202] on div "Canonical To" at bounding box center [505, 209] width 290 height 20
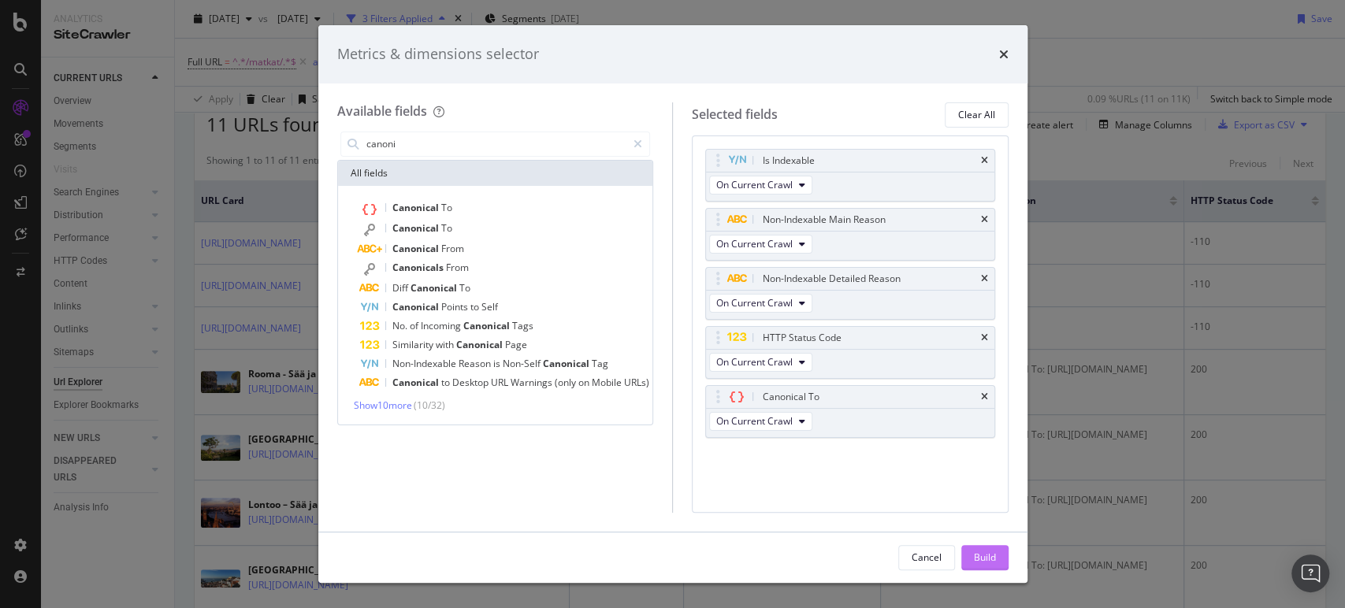
click at [998, 559] on button "Build" at bounding box center [984, 557] width 47 height 25
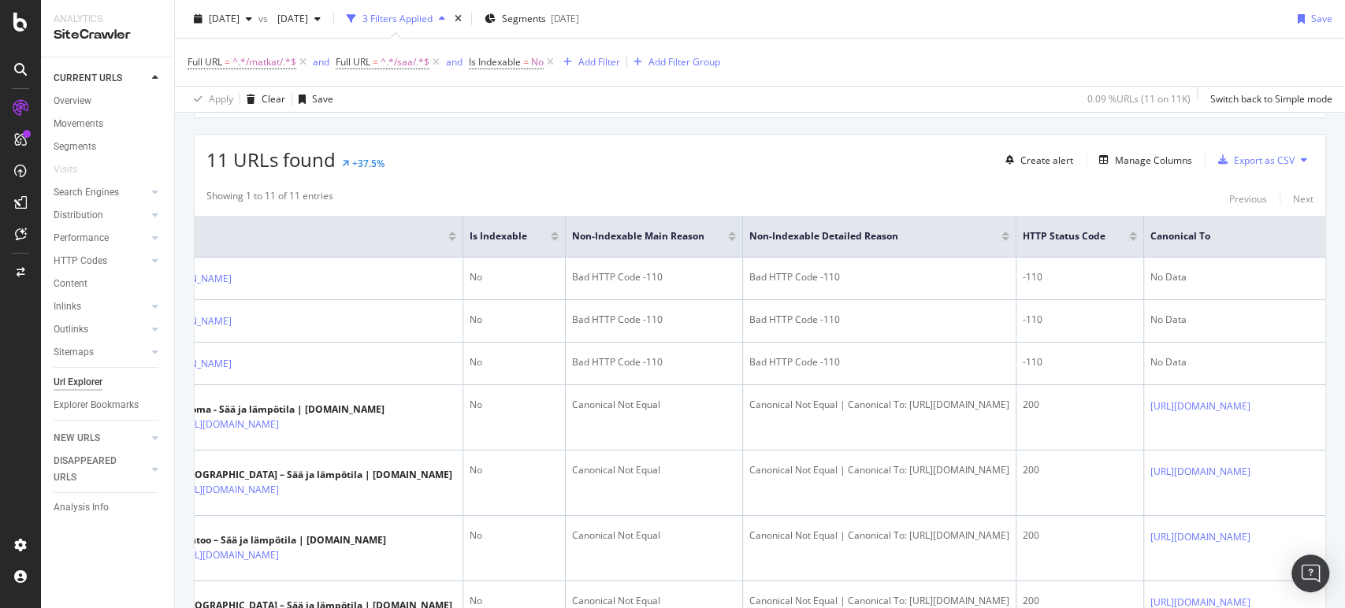
scroll to position [258, 0]
click at [1243, 160] on div "Export as CSV" at bounding box center [1264, 161] width 61 height 13
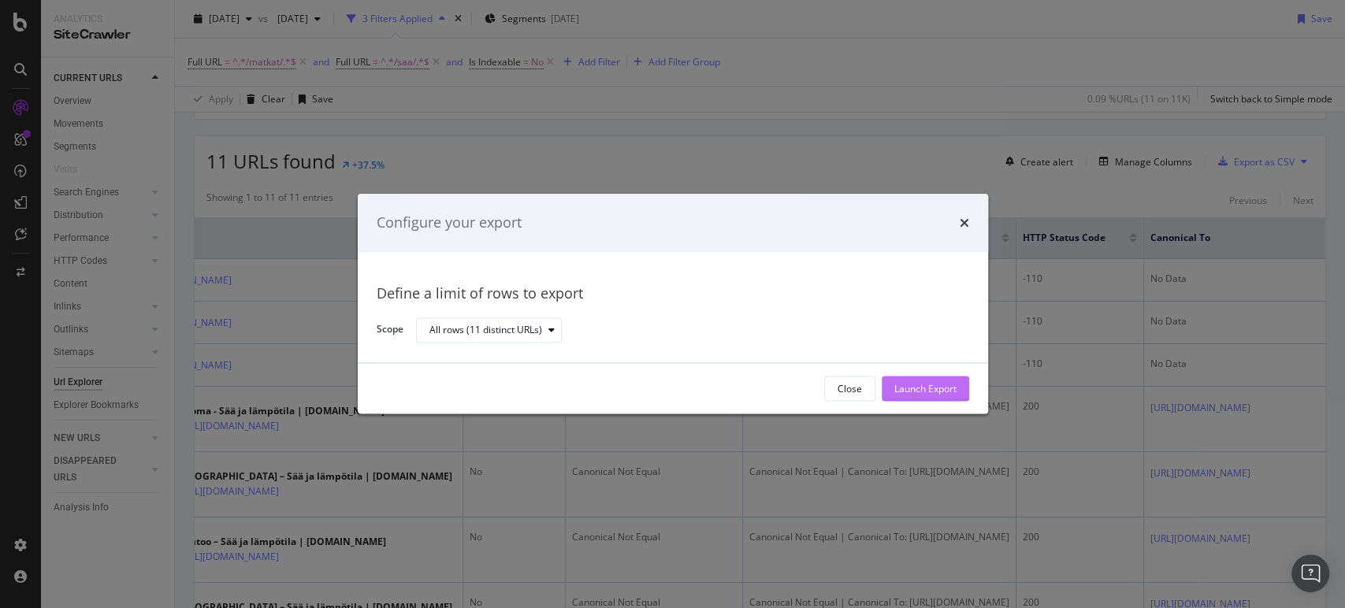
click at [901, 391] on div "Launch Export" at bounding box center [925, 388] width 62 height 13
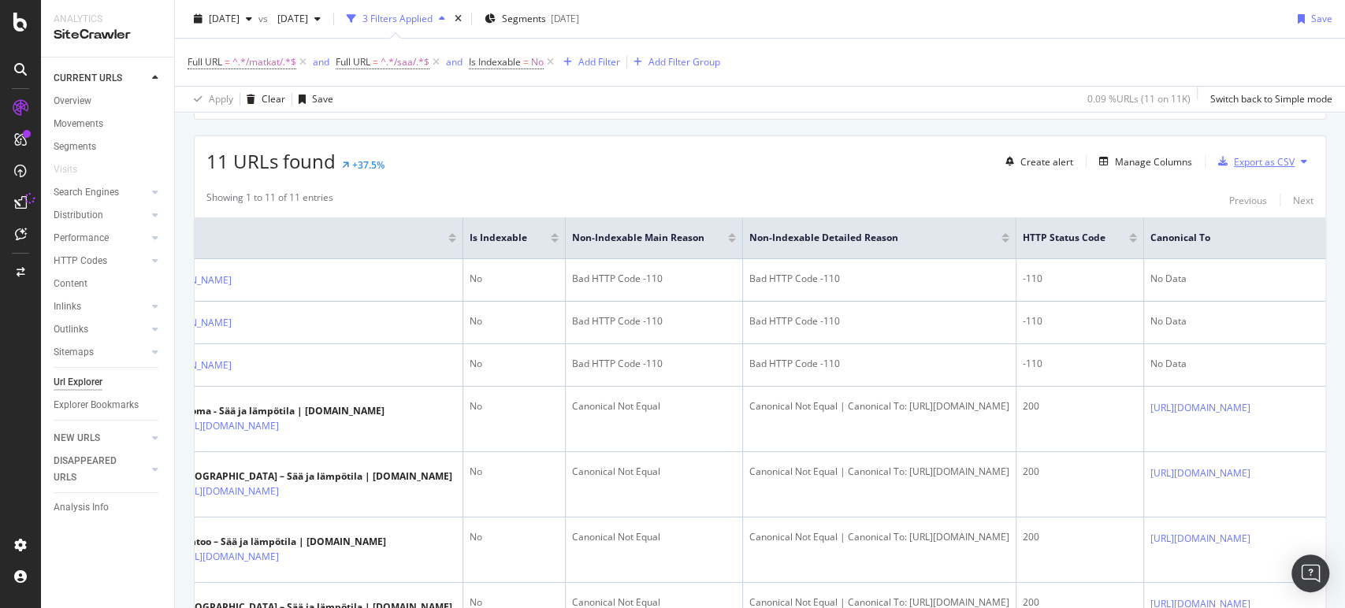
click at [1235, 162] on div "Export as CSV" at bounding box center [1264, 161] width 61 height 13
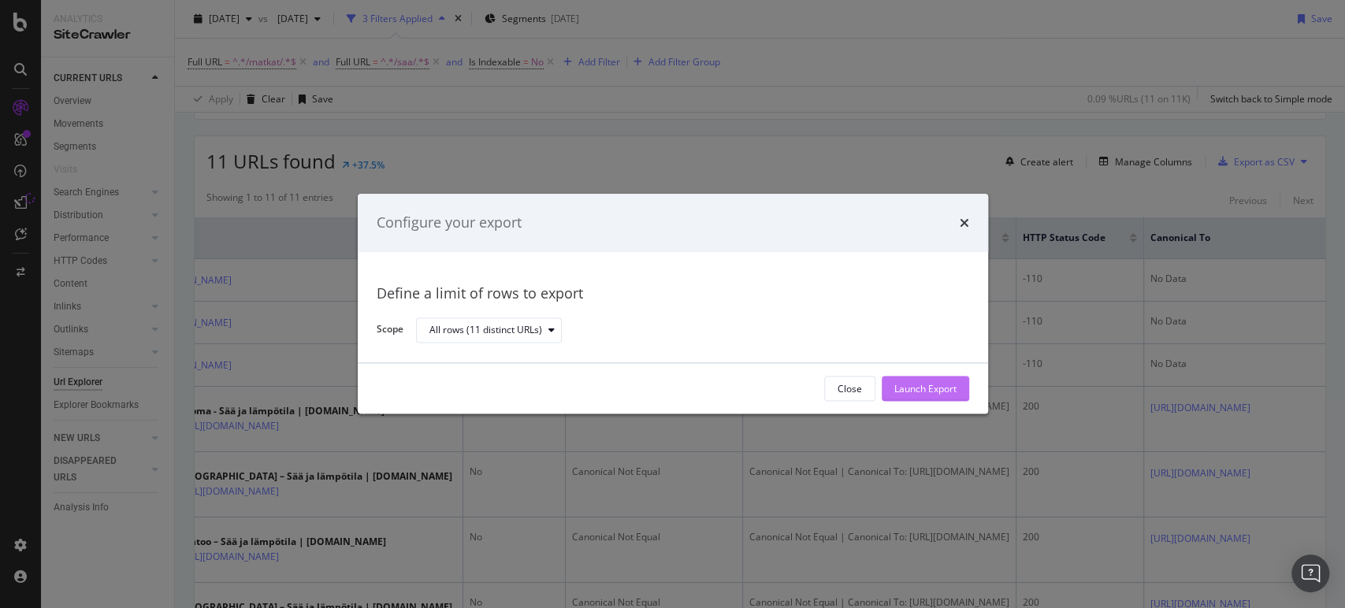
click at [937, 388] on div "Launch Export" at bounding box center [925, 388] width 62 height 13
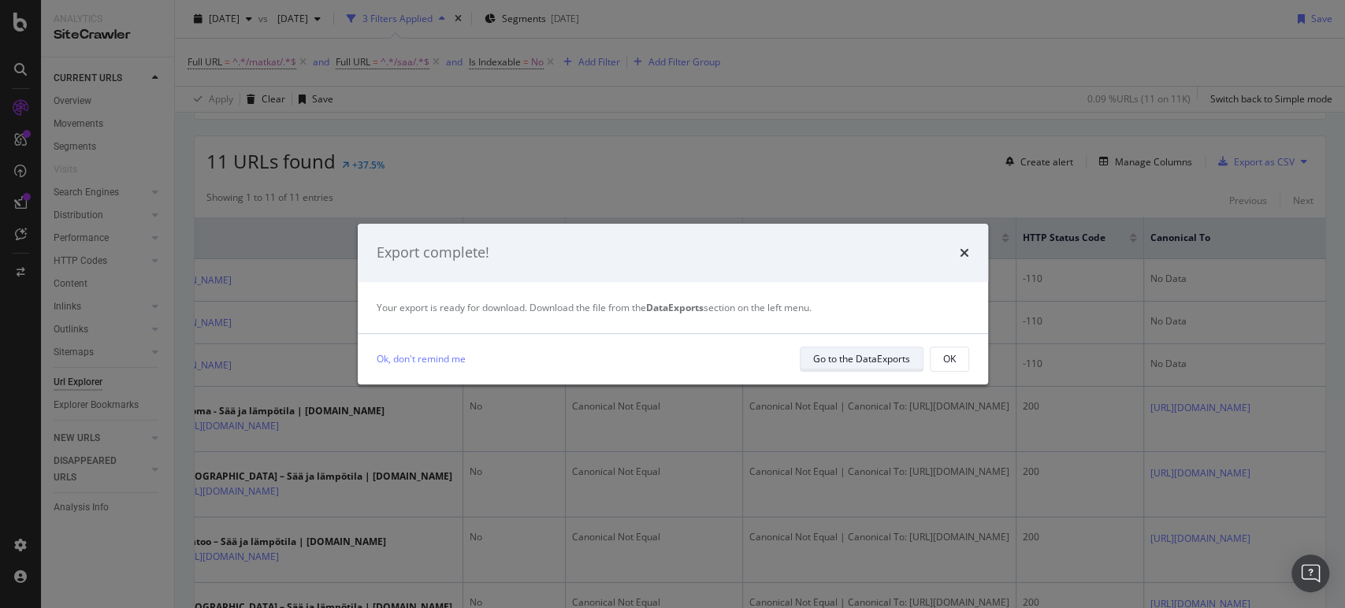
click at [882, 362] on div "Go to the DataExports" at bounding box center [861, 358] width 97 height 13
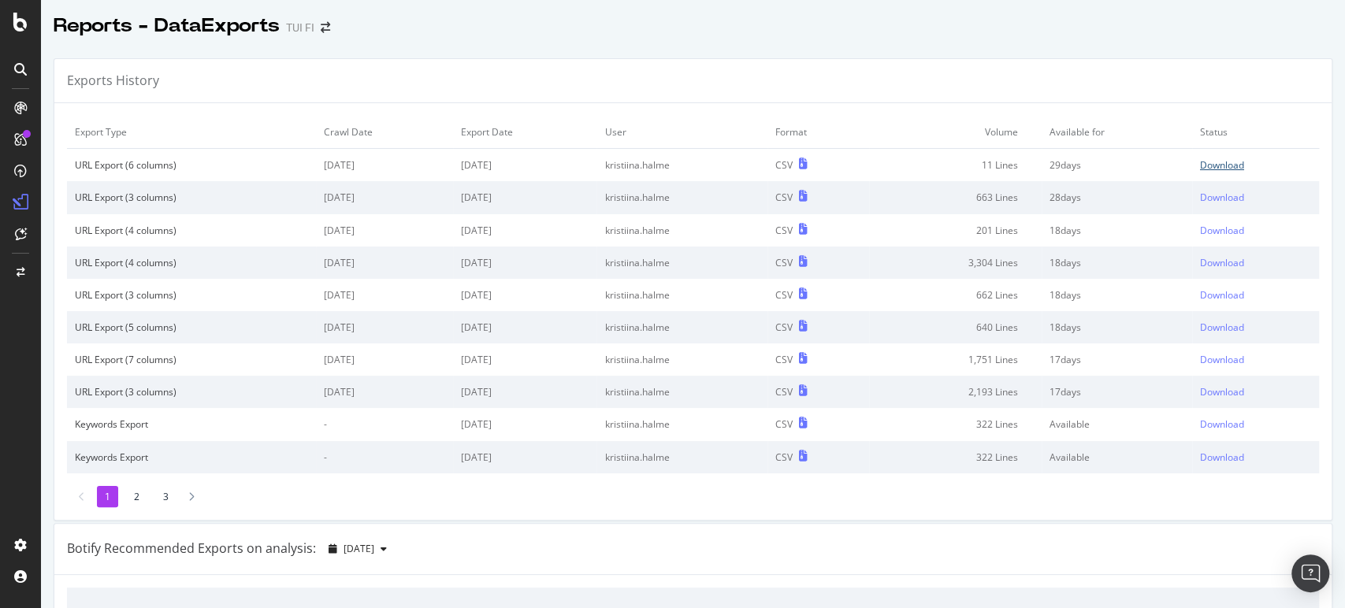
click at [1200, 169] on div "Download" at bounding box center [1222, 164] width 44 height 13
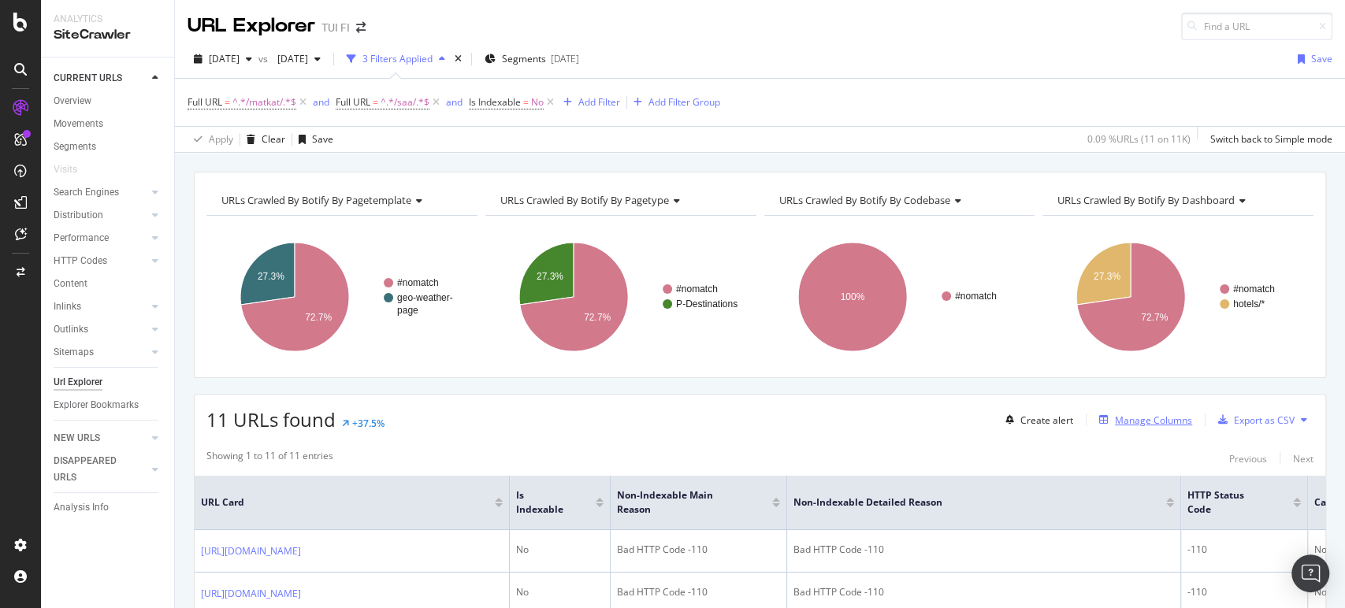
click at [1165, 417] on div "Manage Columns" at bounding box center [1153, 420] width 77 height 13
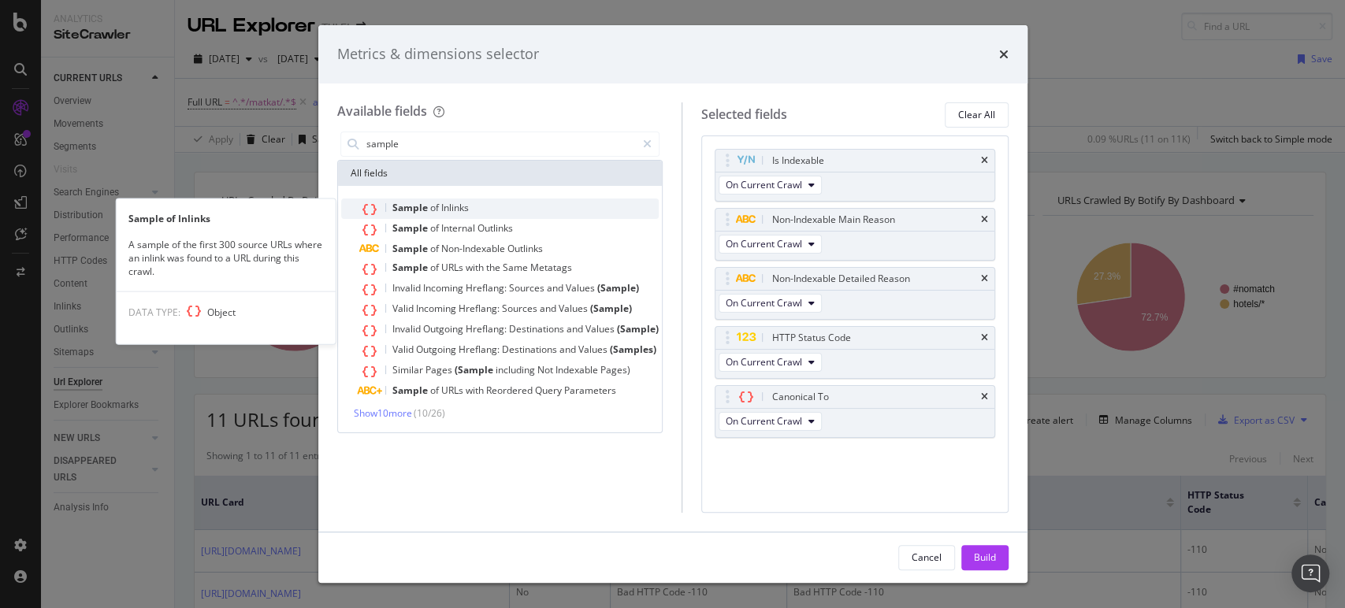
type input "sample"
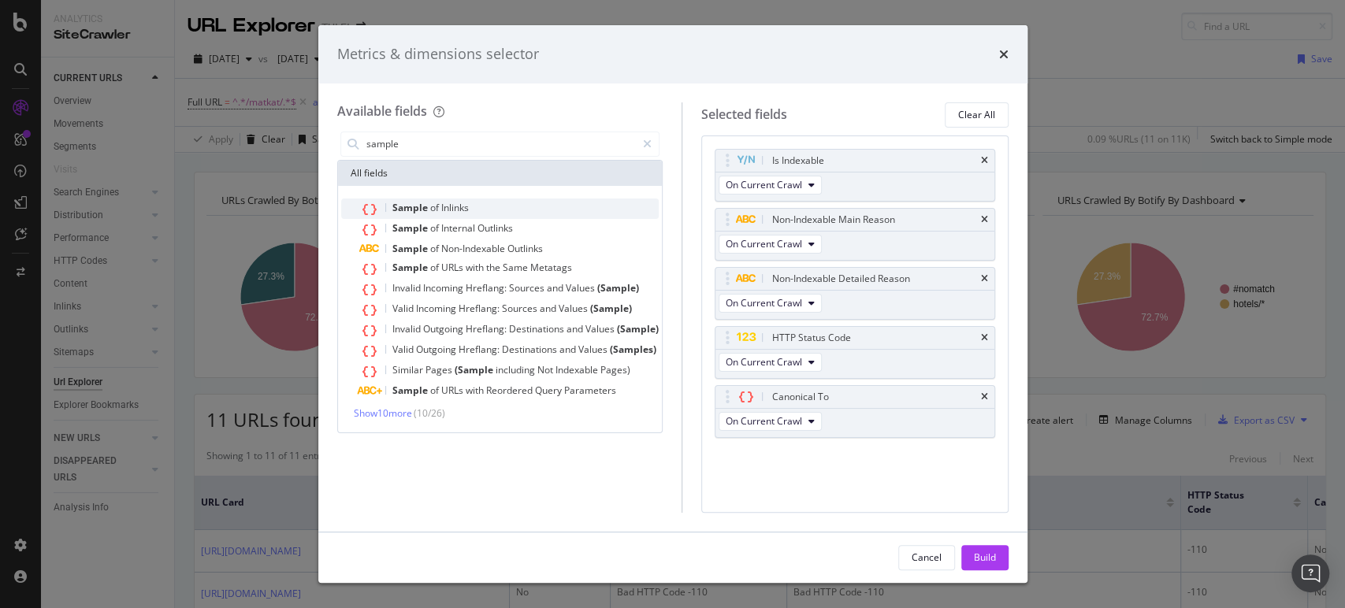
click at [437, 213] on span "of" at bounding box center [435, 207] width 11 height 13
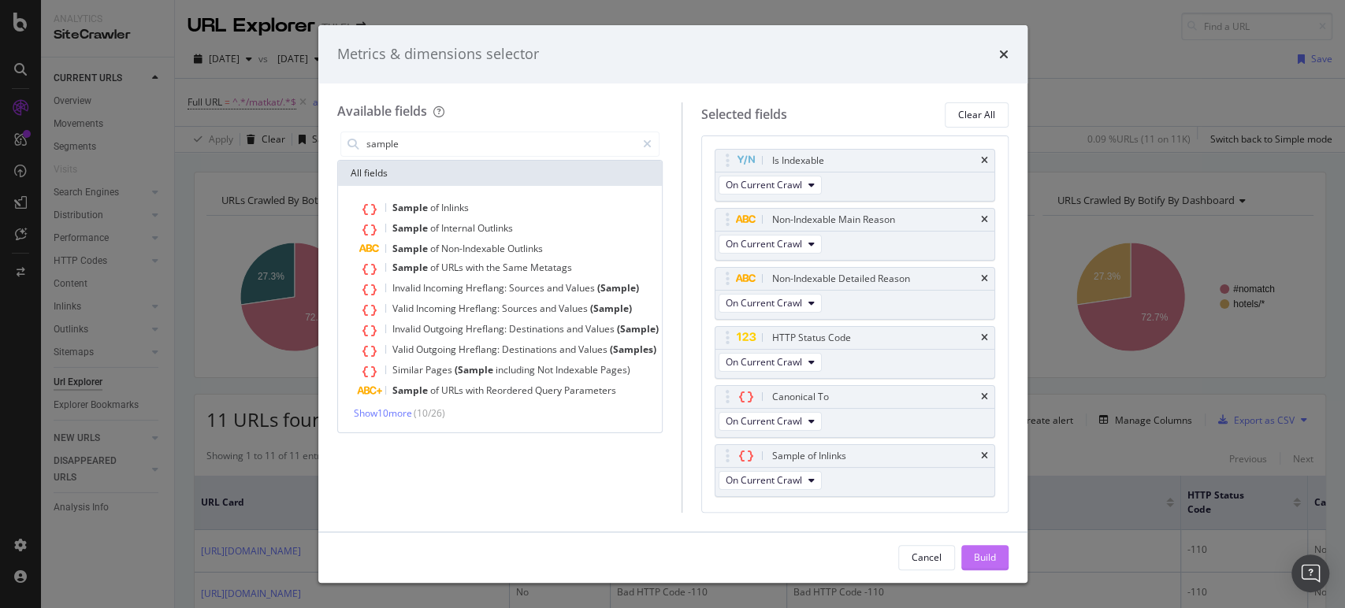
click at [986, 560] on div "Build" at bounding box center [985, 557] width 22 height 13
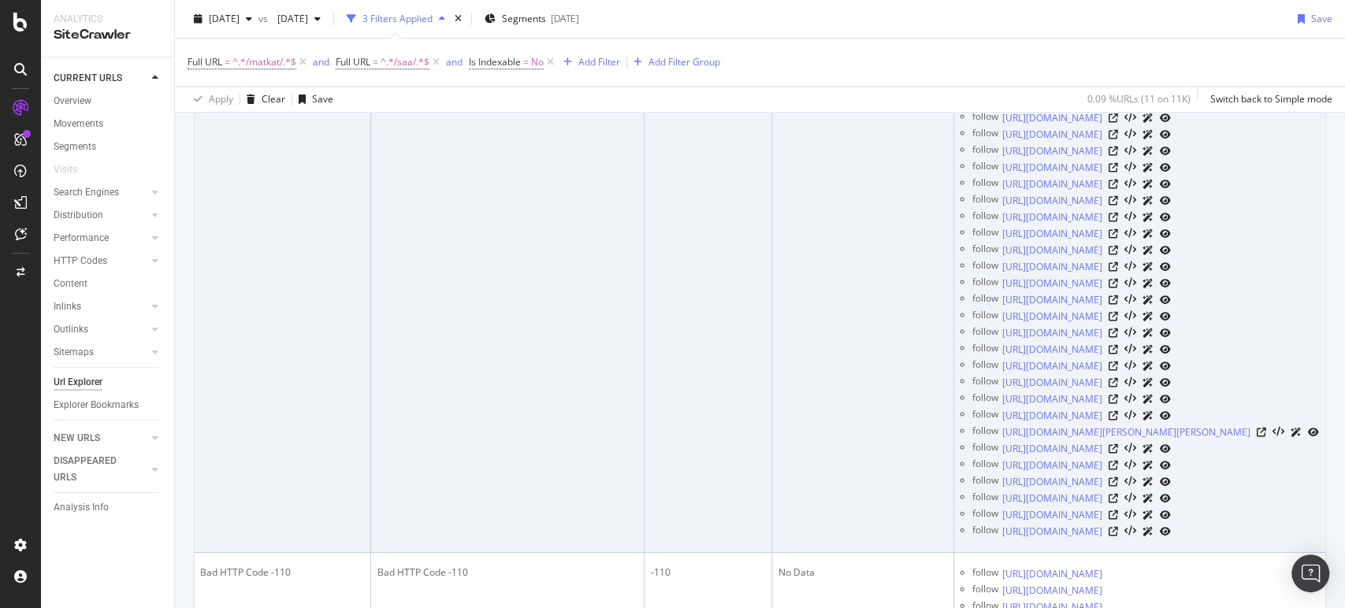
scroll to position [4164, 0]
